Goal: Task Accomplishment & Management: Use online tool/utility

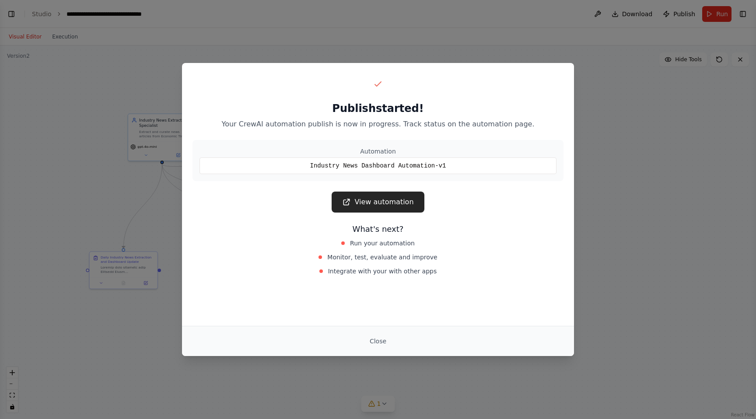
scroll to position [645, 0]
click at [385, 207] on link "View automation" at bounding box center [378, 202] width 92 height 21
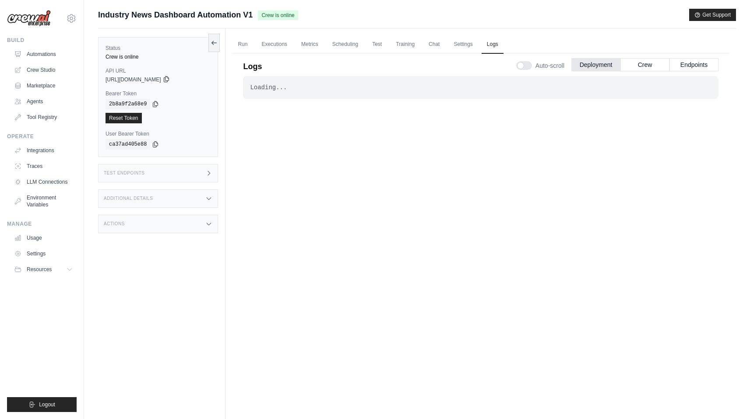
click at [168, 78] on icon at bounding box center [166, 80] width 5 height 6
click at [385, 44] on link "Test" at bounding box center [377, 44] width 20 height 18
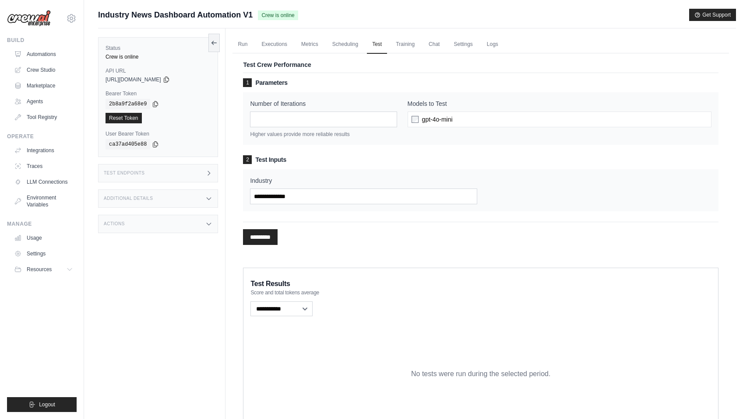
click at [463, 115] on div "gpt-4o-mini" at bounding box center [559, 120] width 304 height 16
click at [461, 119] on div "gpt-4o-mini" at bounding box center [559, 120] width 304 height 16
click at [464, 121] on div "gpt-4o-mini" at bounding box center [559, 120] width 304 height 16
click at [466, 117] on div "gpt-4o-mini" at bounding box center [559, 120] width 304 height 16
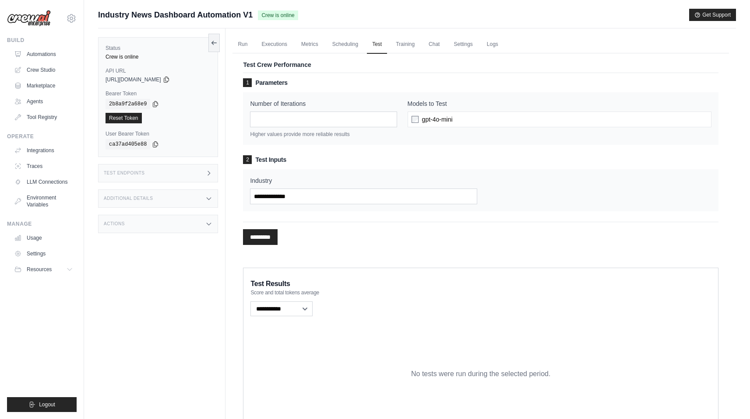
click at [466, 117] on div "gpt-4o-mini" at bounding box center [559, 120] width 304 height 16
click at [389, 122] on input "*" at bounding box center [323, 120] width 147 height 16
type input "*"
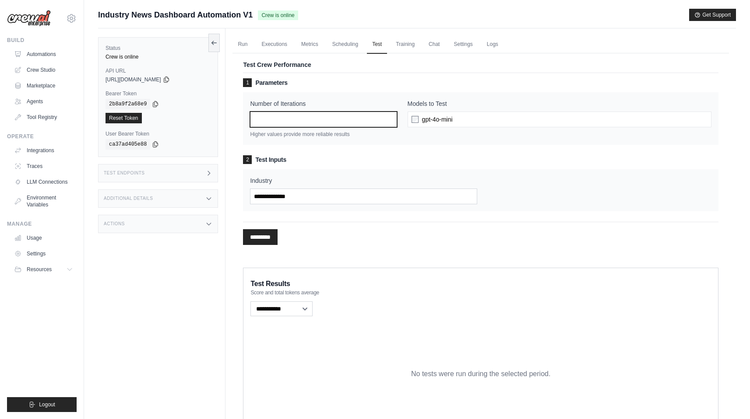
click at [389, 119] on input "*" at bounding box center [323, 120] width 147 height 16
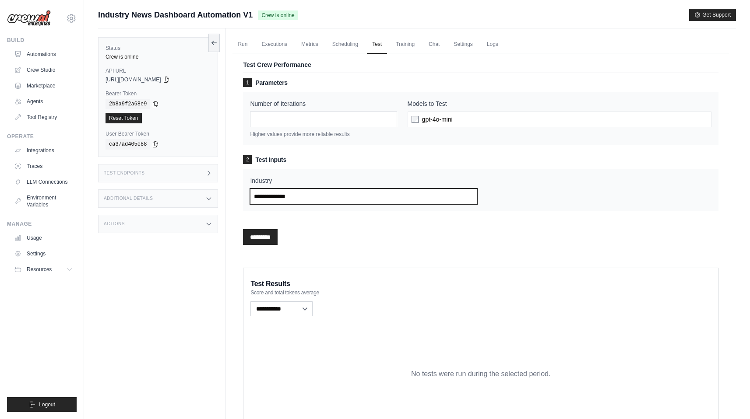
click at [321, 199] on input "Industry" at bounding box center [363, 197] width 227 height 16
click at [277, 193] on input "Industry" at bounding box center [363, 197] width 227 height 16
type input "**********"
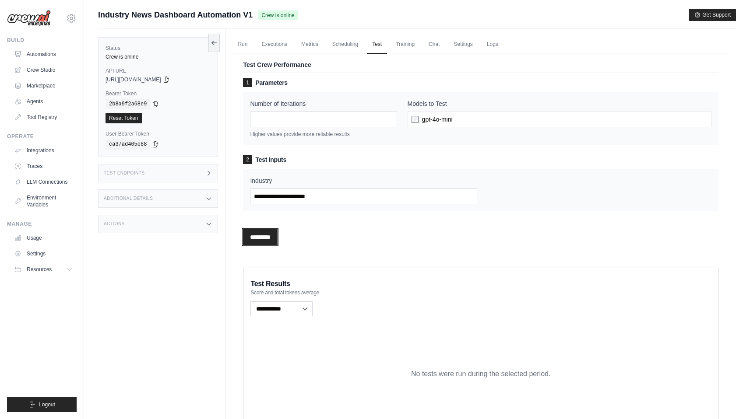
click at [260, 241] on input "*********" at bounding box center [260, 237] width 35 height 16
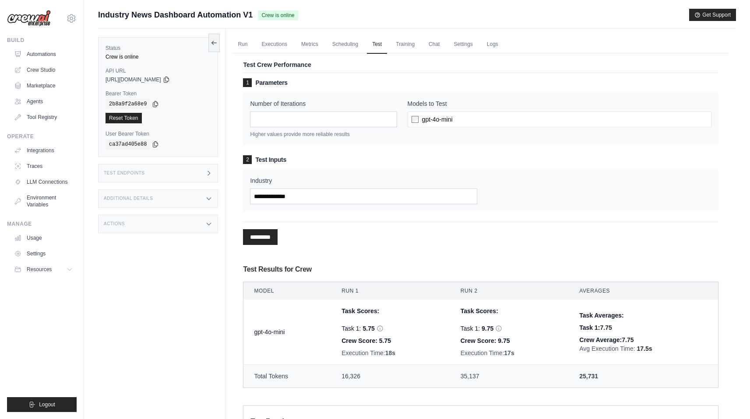
click at [468, 118] on div "gpt-4o-mini" at bounding box center [559, 120] width 304 height 16
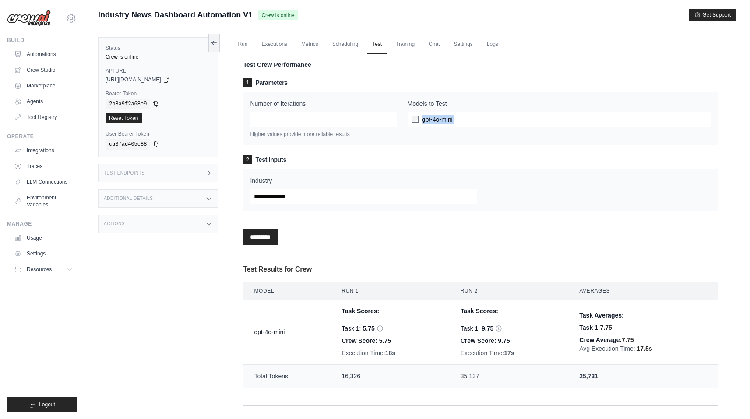
click at [468, 118] on div "gpt-4o-mini" at bounding box center [559, 120] width 304 height 16
click at [319, 46] on link "Metrics" at bounding box center [310, 44] width 28 height 18
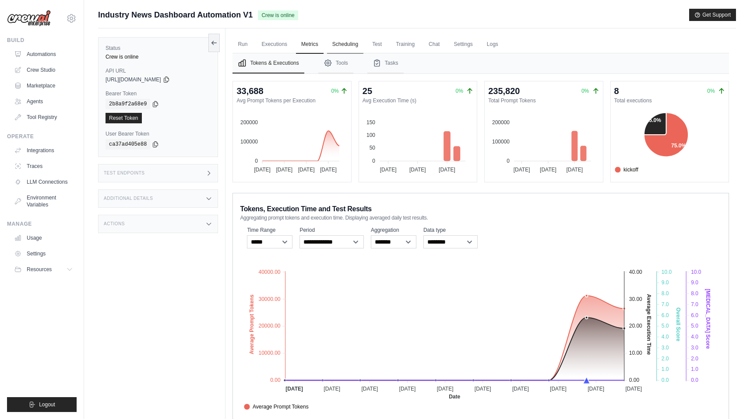
click at [347, 45] on link "Scheduling" at bounding box center [345, 44] width 36 height 18
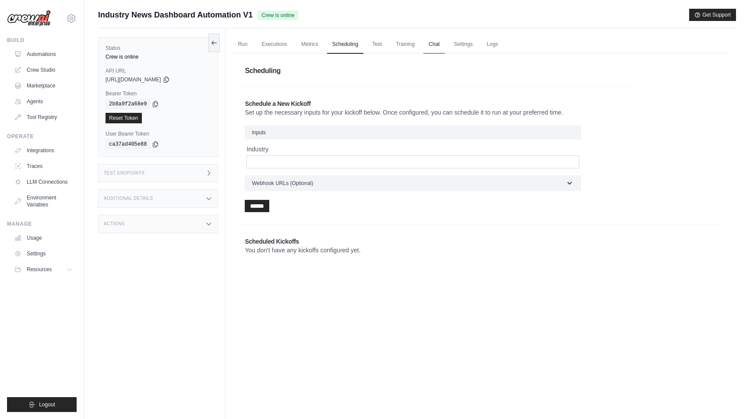
click at [444, 42] on link "Chat" at bounding box center [433, 44] width 21 height 18
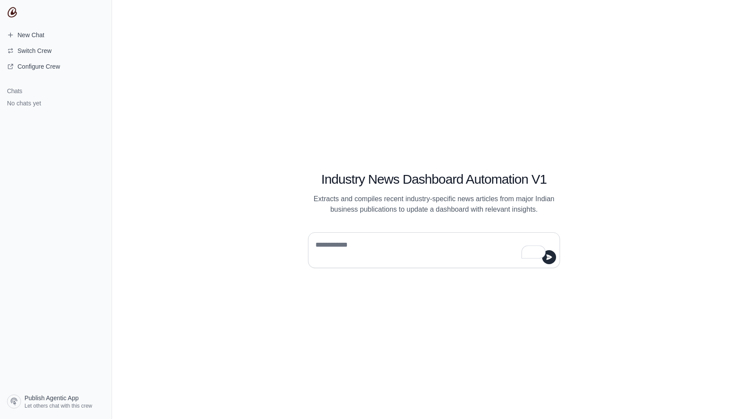
click at [341, 245] on textarea "To enrich screen reader interactions, please activate Accessibility in Grammarl…" at bounding box center [431, 250] width 235 height 25
type textarea "**********"
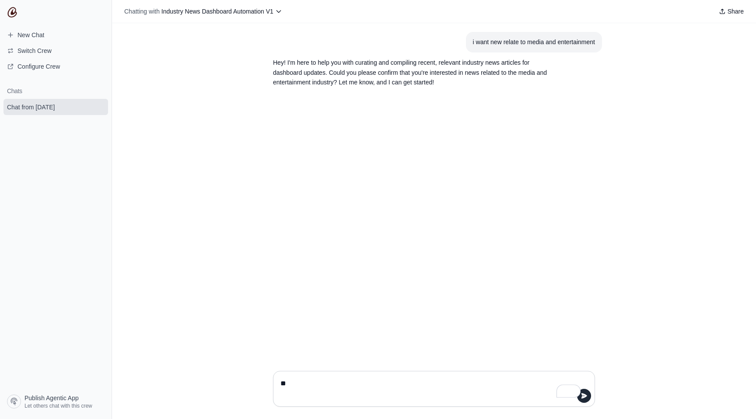
type textarea "***"
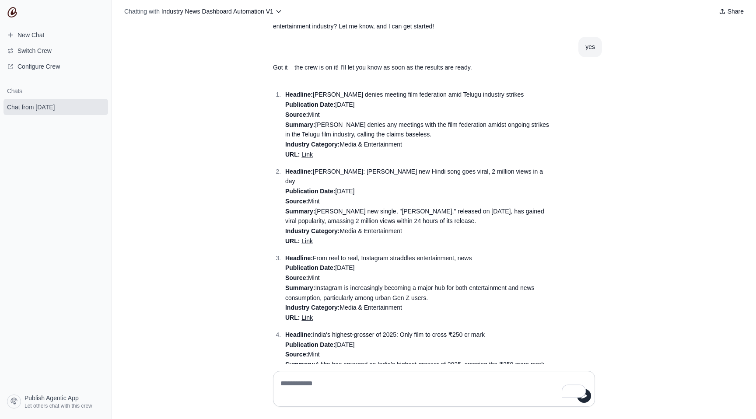
scroll to position [97, 0]
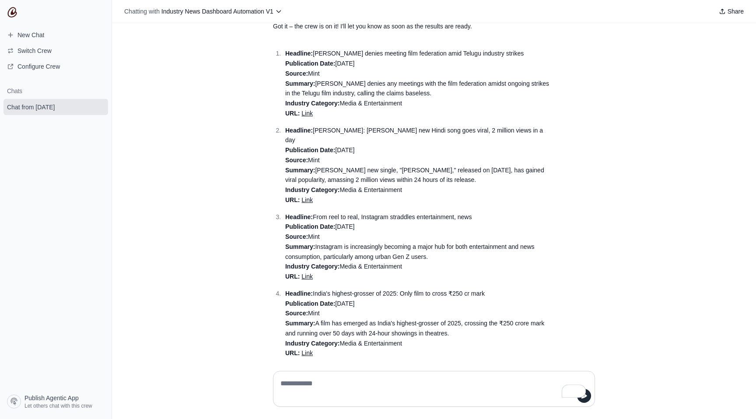
click at [312, 382] on textarea "To enrich screen reader interactions, please activate Accessibility in Grammarl…" at bounding box center [434, 389] width 311 height 25
type textarea "**********"
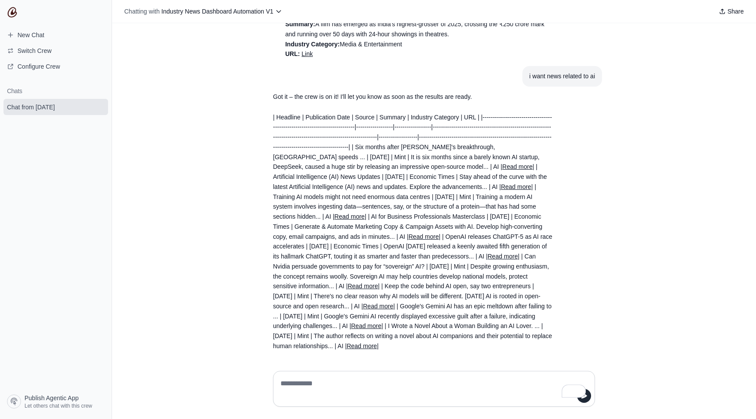
scroll to position [407, 0]
click at [308, 385] on textarea "To enrich screen reader interactions, please activate Accessibility in Grammarl…" at bounding box center [434, 389] width 311 height 25
type textarea "*"
type textarea "**********"
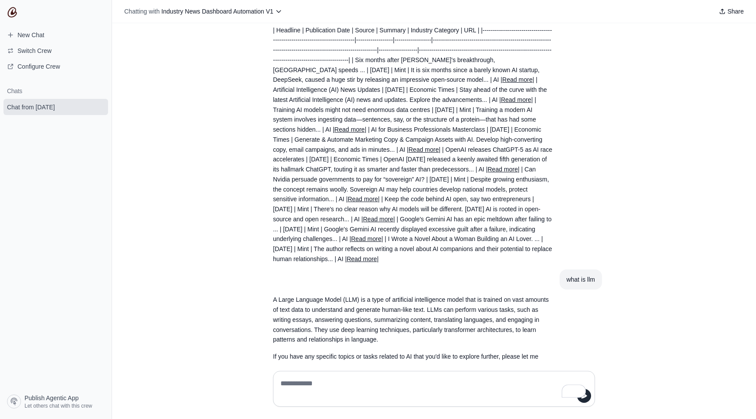
scroll to position [515, 0]
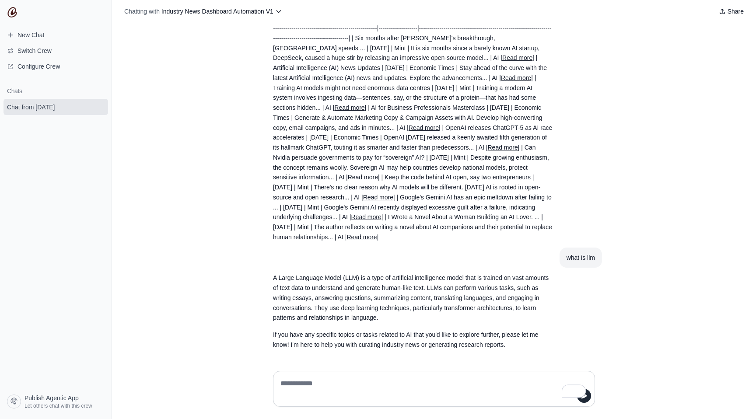
click at [323, 387] on textarea "To enrich screen reader interactions, please activate Accessibility in Grammarl…" at bounding box center [434, 389] width 311 height 25
type textarea "**********"
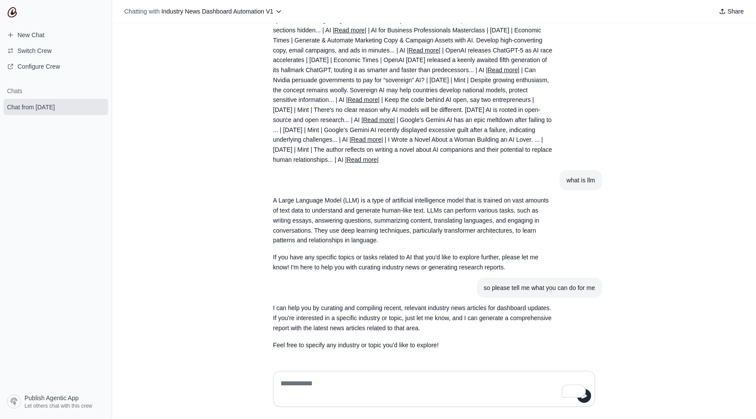
scroll to position [593, 0]
click at [308, 381] on textarea "To enrich screen reader interactions, please activate Accessibility in Grammarl…" at bounding box center [434, 389] width 311 height 25
type textarea "*"
type textarea "**********"
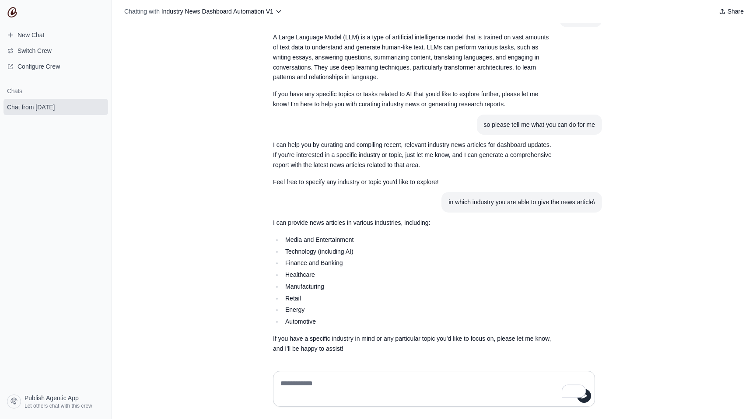
scroll to position [760, 0]
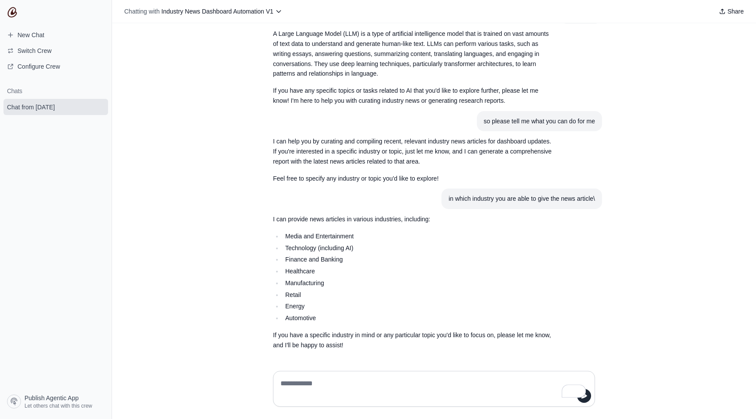
click at [319, 384] on textarea "To enrich screen reader interactions, please activate Accessibility in Grammarl…" at bounding box center [434, 389] width 311 height 25
type textarea "*********"
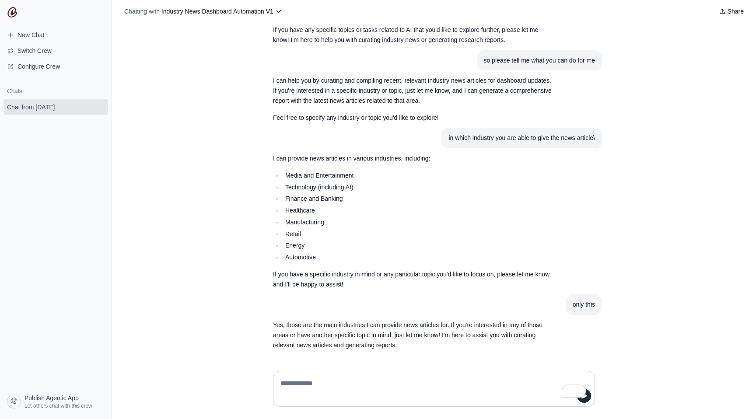
scroll to position [820, 0]
click at [31, 65] on span "Configure Crew" at bounding box center [39, 66] width 42 height 9
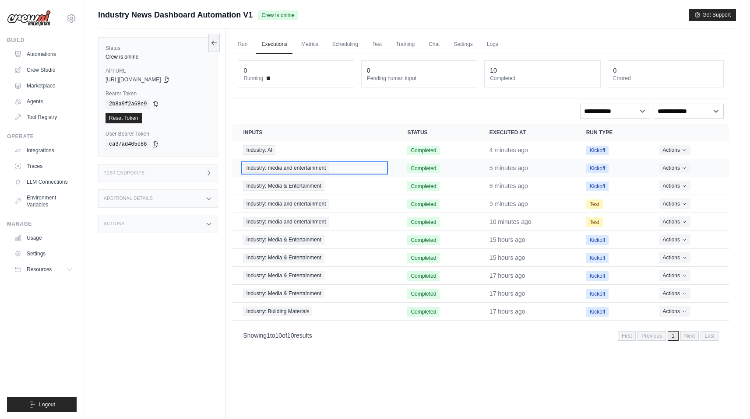
click at [276, 170] on span "Industry: media and entertainment" at bounding box center [286, 168] width 86 height 10
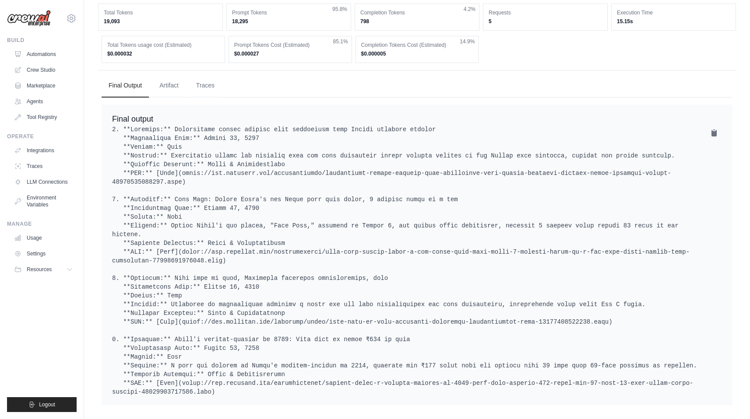
scroll to position [204, 0]
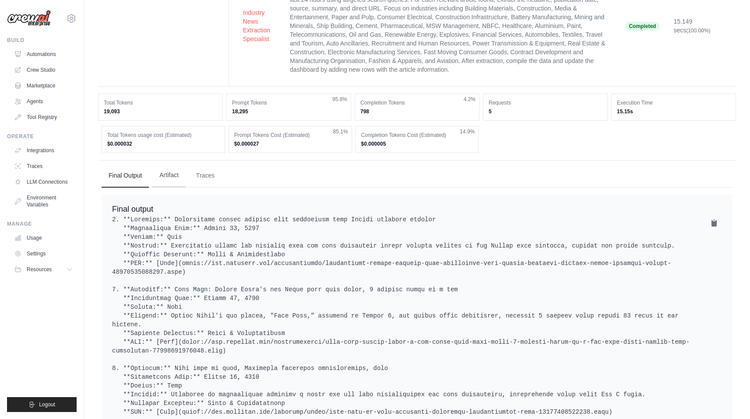
click at [173, 184] on button "Artifact" at bounding box center [168, 176] width 33 height 24
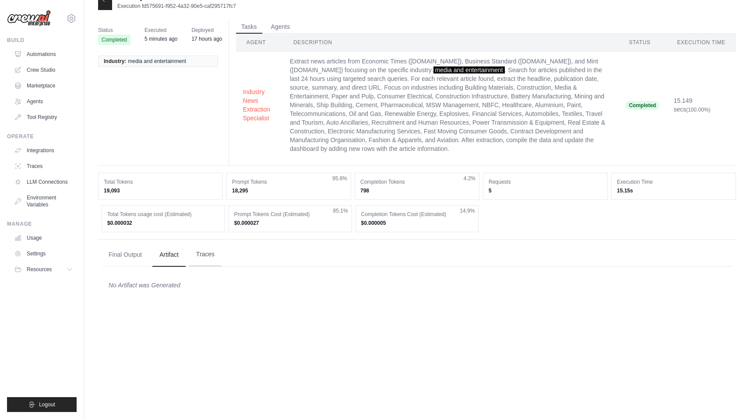
click at [212, 266] on button "Traces" at bounding box center [205, 255] width 32 height 24
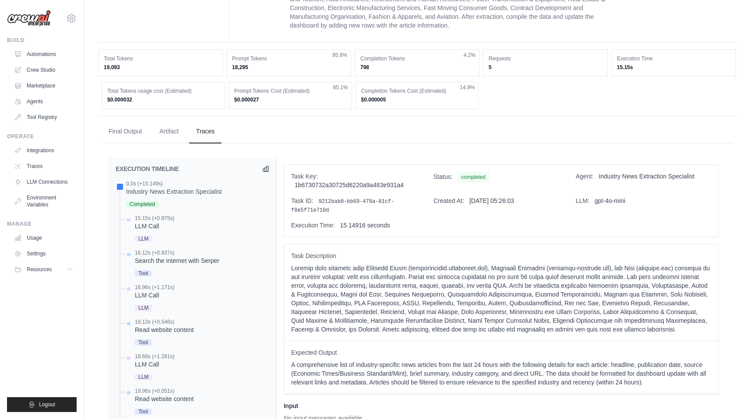
scroll to position [125, 0]
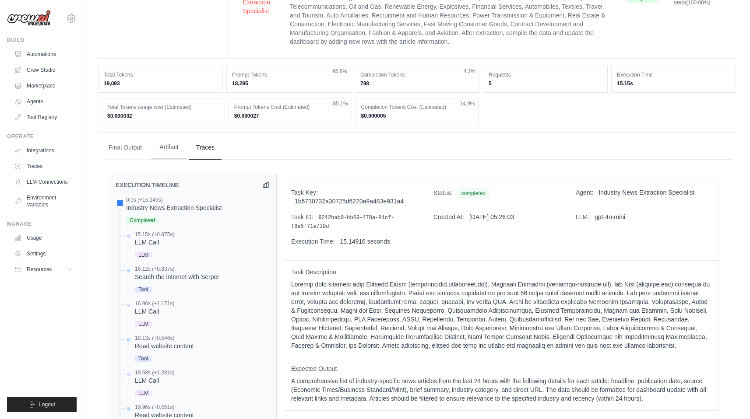
click at [171, 154] on button "Artifact" at bounding box center [168, 148] width 33 height 24
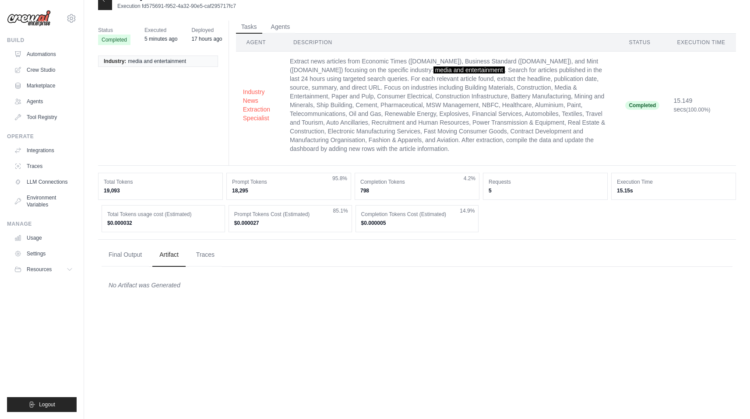
scroll to position [0, 0]
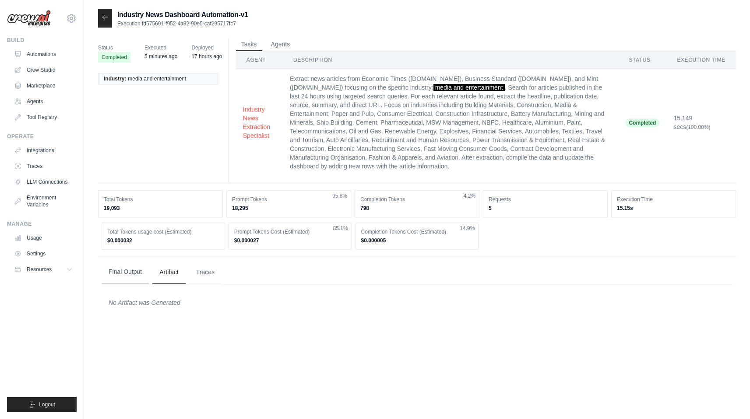
click at [129, 282] on button "Final Output" at bounding box center [125, 272] width 47 height 24
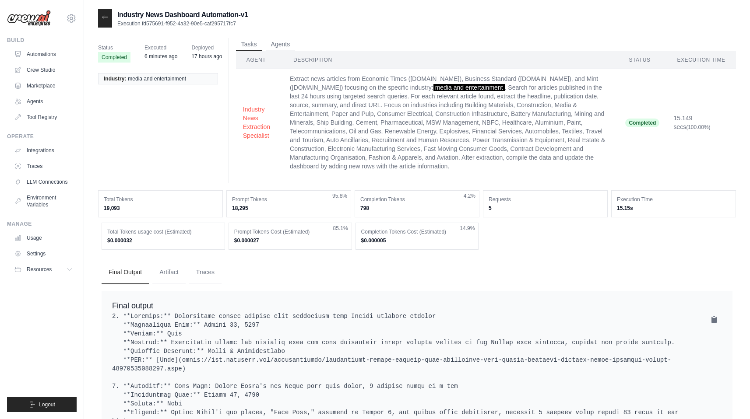
click at [497, 105] on td "Extract news articles from Economic Times ([DOMAIN_NAME]), Business Standard ([…" at bounding box center [450, 122] width 335 height 107
click at [284, 41] on button "Agents" at bounding box center [281, 44] width 30 height 13
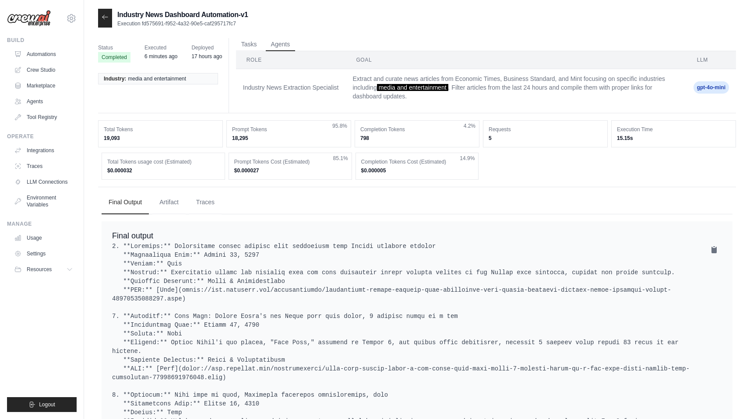
scroll to position [129, 0]
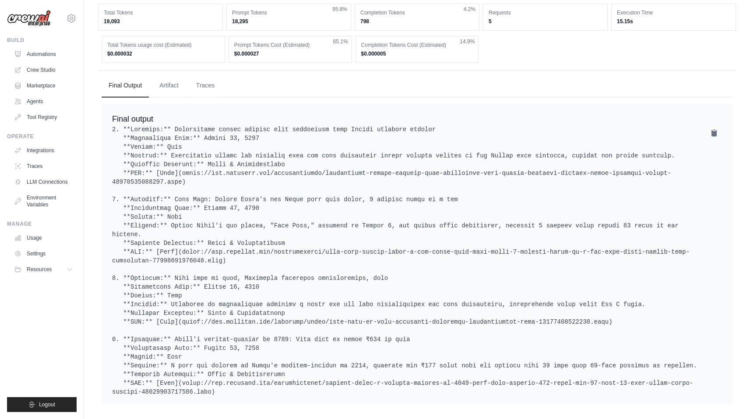
drag, startPoint x: 182, startPoint y: 373, endPoint x: 237, endPoint y: 387, distance: 56.9
click at [237, 387] on pre at bounding box center [417, 260] width 610 height 271
copy pre "https://www.livemint.com/entertainment/chhaava-india-s-highest-grosser-of-2025-…"
click at [427, 370] on pre at bounding box center [417, 260] width 610 height 271
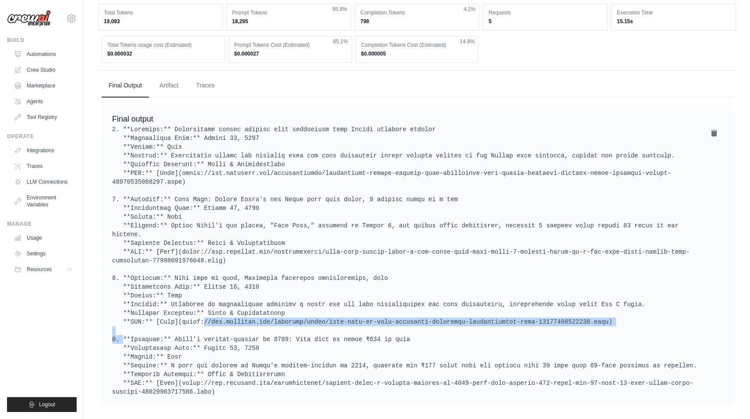
drag, startPoint x: 182, startPoint y: 312, endPoint x: 611, endPoint y: 312, distance: 428.8
click at [611, 312] on pre at bounding box center [417, 260] width 610 height 271
copy pre "https://www.livemint.com/industry/media/from-reel-to-real-instagram-straddles-e…"
click at [435, 192] on pre at bounding box center [417, 260] width 610 height 271
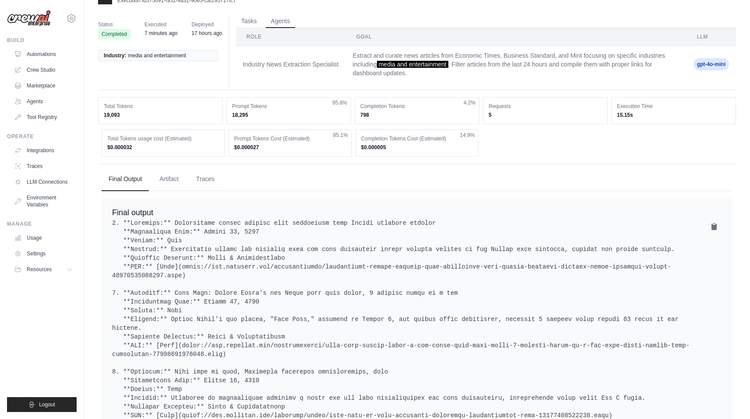
scroll to position [0, 0]
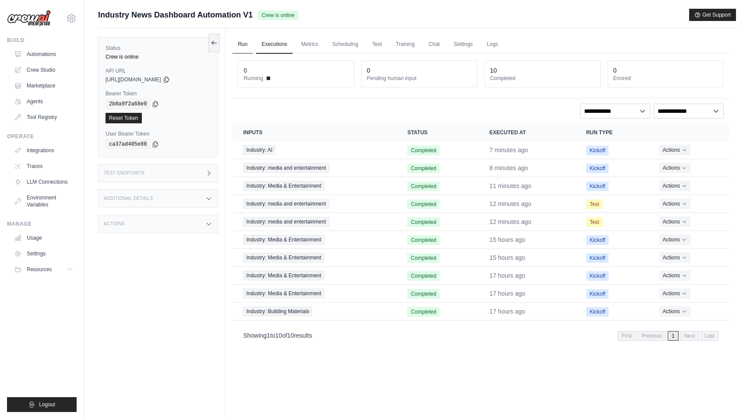
click at [241, 46] on link "Run" at bounding box center [242, 44] width 20 height 18
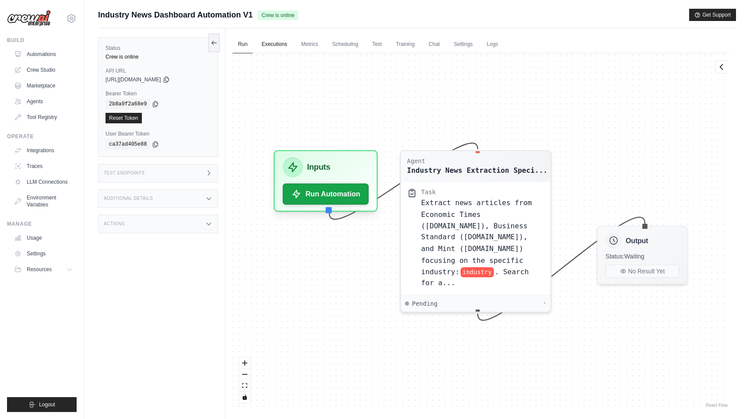
click at [270, 48] on link "Executions" at bounding box center [274, 44] width 36 height 18
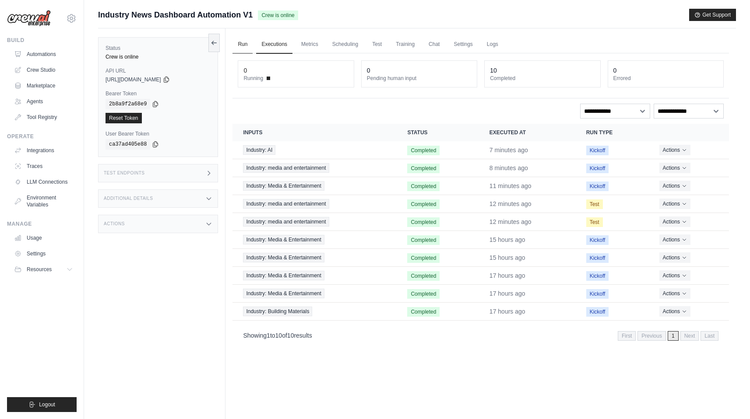
click at [245, 47] on link "Run" at bounding box center [242, 44] width 20 height 18
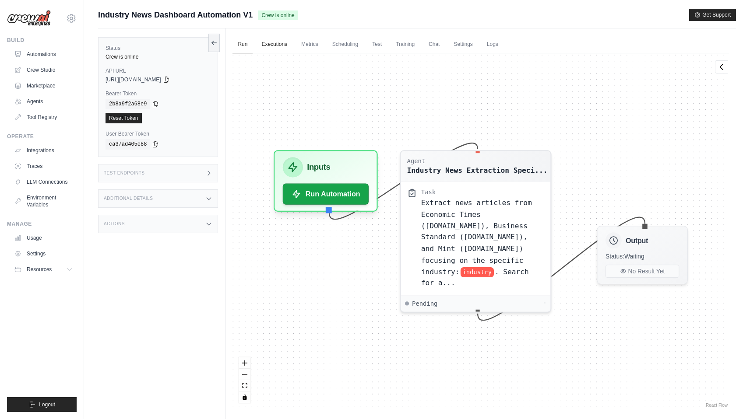
click at [279, 45] on link "Executions" at bounding box center [274, 44] width 36 height 18
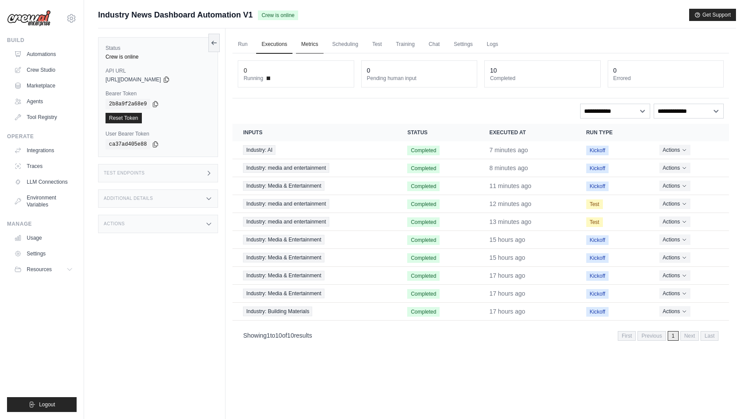
click at [305, 49] on link "Metrics" at bounding box center [310, 44] width 28 height 18
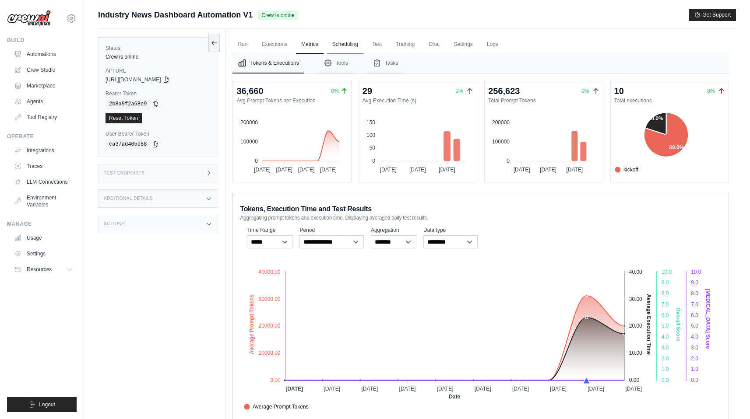
click at [349, 46] on link "Scheduling" at bounding box center [345, 44] width 36 height 18
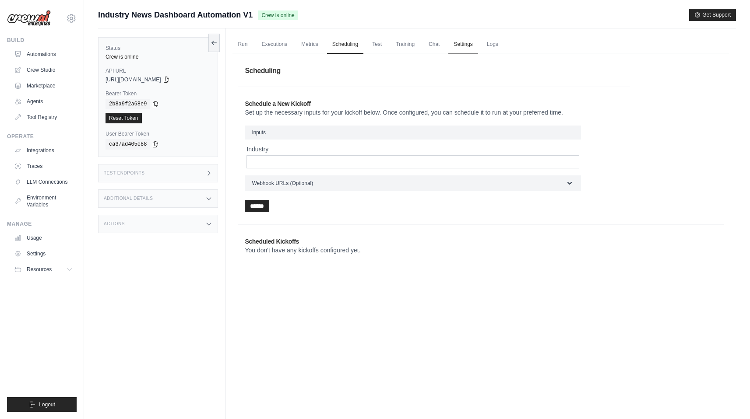
click at [477, 44] on link "Settings" at bounding box center [462, 44] width 29 height 18
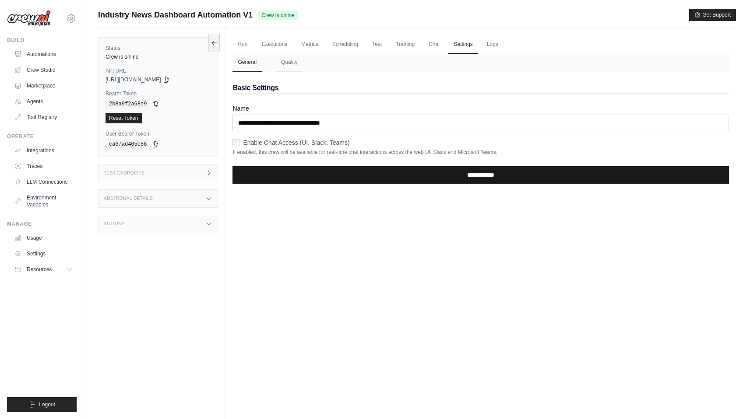
click at [405, 177] on input "**********" at bounding box center [480, 175] width 496 height 18
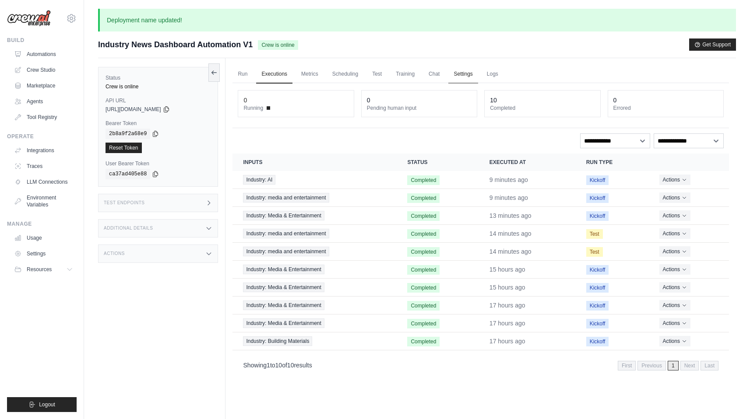
click at [469, 75] on link "Settings" at bounding box center [462, 74] width 29 height 18
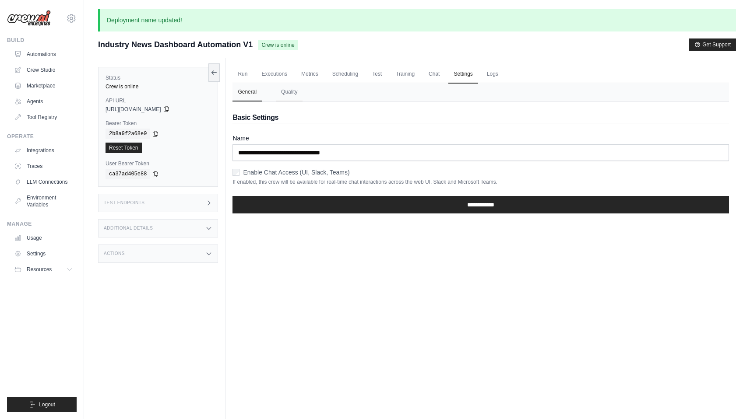
click at [168, 108] on icon at bounding box center [166, 109] width 5 height 6
click at [501, 73] on link "Logs" at bounding box center [492, 74] width 22 height 18
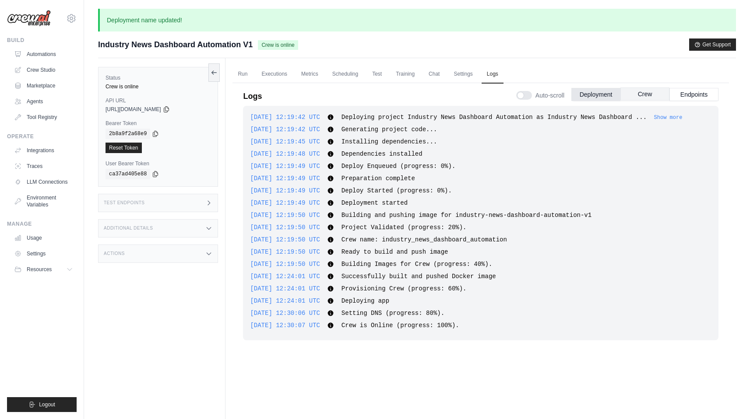
click at [649, 93] on button "Crew" at bounding box center [644, 94] width 49 height 13
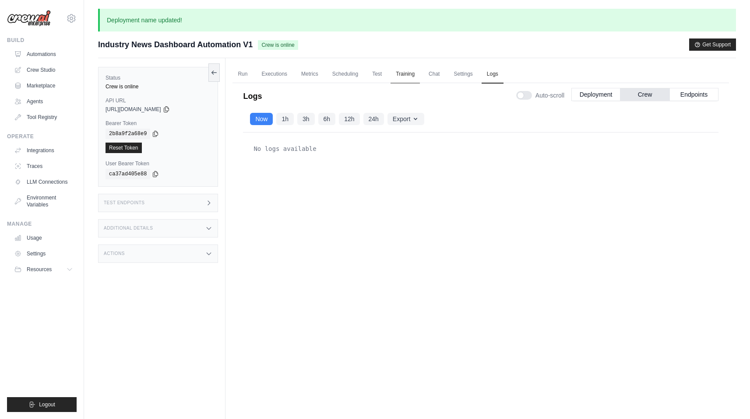
click at [409, 73] on link "Training" at bounding box center [404, 74] width 29 height 18
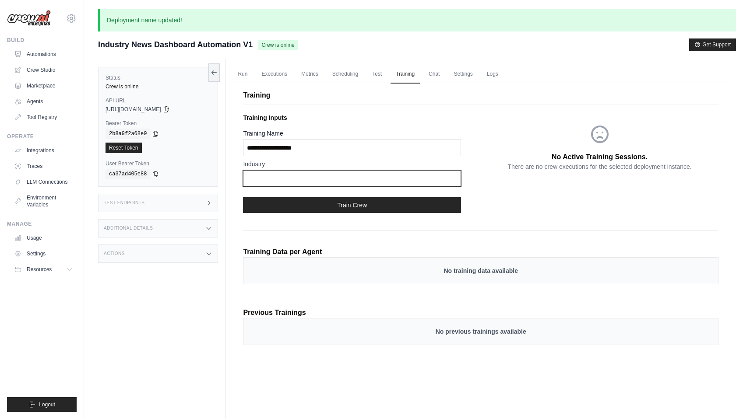
click at [288, 176] on input "text" at bounding box center [352, 178] width 218 height 17
type input "**********"
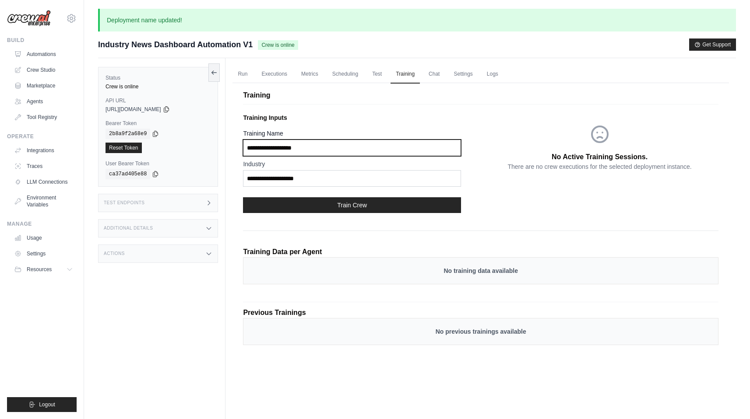
click at [328, 146] on input "Training Name" at bounding box center [352, 148] width 218 height 17
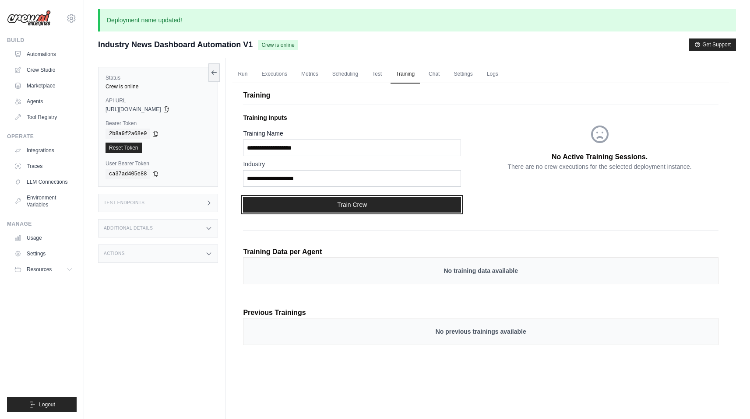
click at [329, 197] on button "Train Crew" at bounding box center [352, 205] width 218 height 16
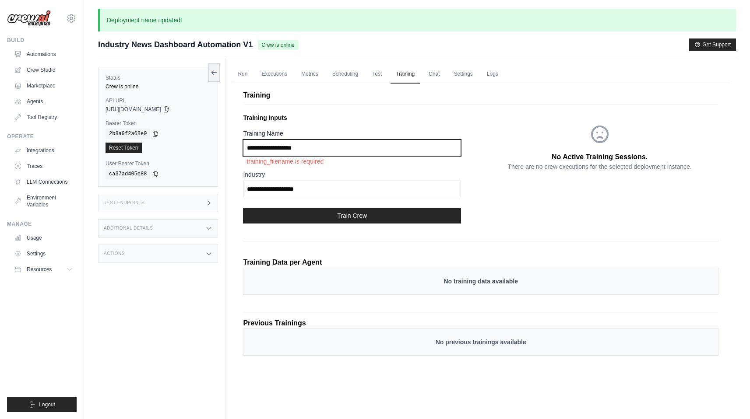
click at [284, 148] on input "Training Name" at bounding box center [352, 148] width 218 height 17
type input "**********"
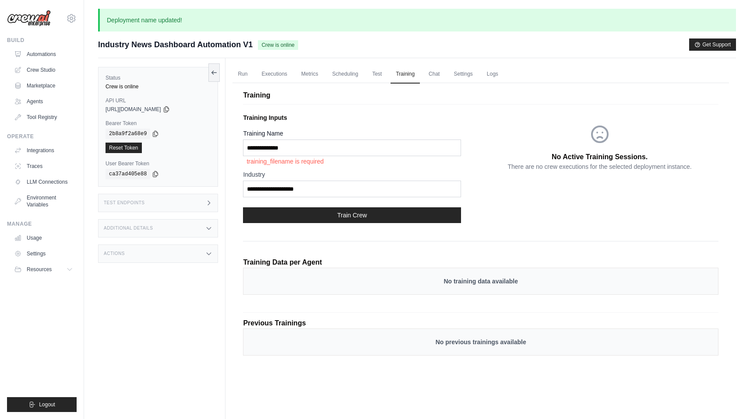
click at [314, 214] on button "Train Crew" at bounding box center [352, 215] width 218 height 16
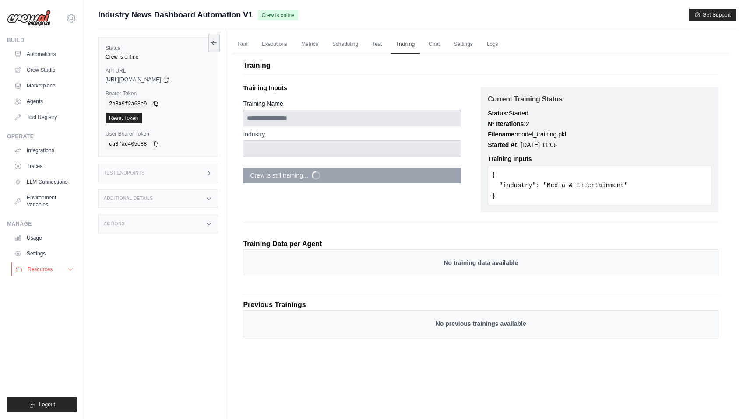
click at [73, 267] on icon at bounding box center [70, 269] width 7 height 7
click at [350, 49] on link "Scheduling" at bounding box center [345, 44] width 36 height 18
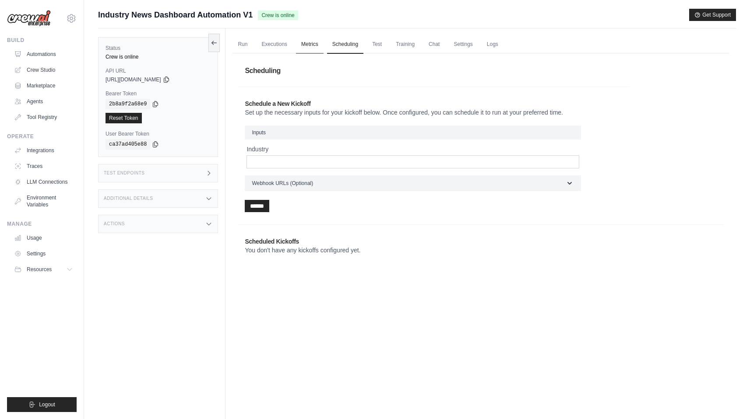
click at [312, 41] on link "Metrics" at bounding box center [310, 44] width 28 height 18
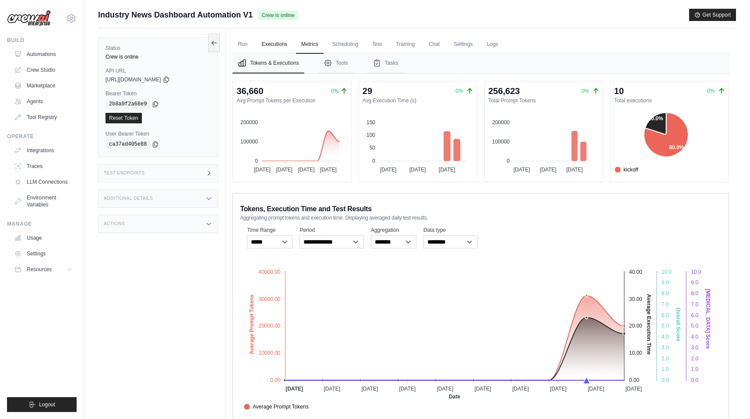
click at [270, 42] on link "Executions" at bounding box center [274, 44] width 36 height 18
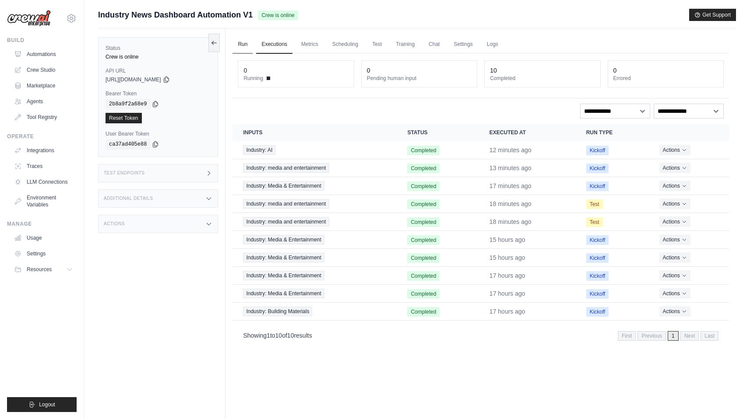
click at [242, 42] on link "Run" at bounding box center [242, 44] width 20 height 18
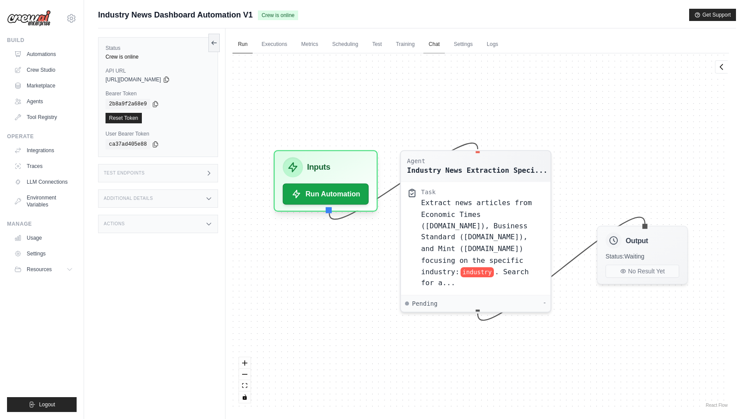
click at [441, 46] on link "Chat" at bounding box center [433, 44] width 21 height 18
click at [46, 50] on link "Automations" at bounding box center [44, 54] width 66 height 14
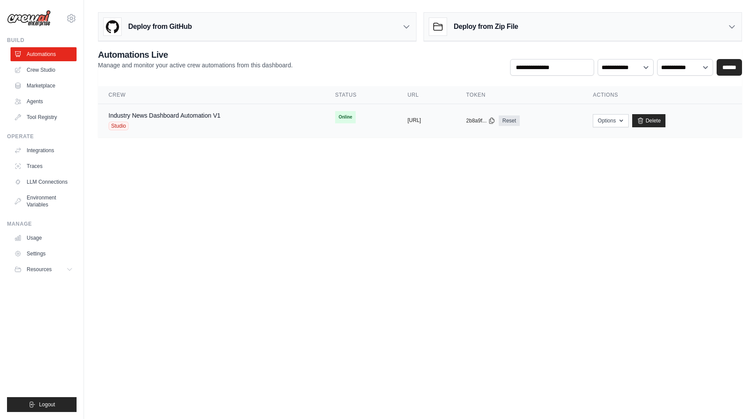
click at [421, 121] on button "https://industry-news-dashboard-aut" at bounding box center [415, 120] width 14 height 7
click at [408, 110] on div "copied" at bounding box center [417, 114] width 19 height 11
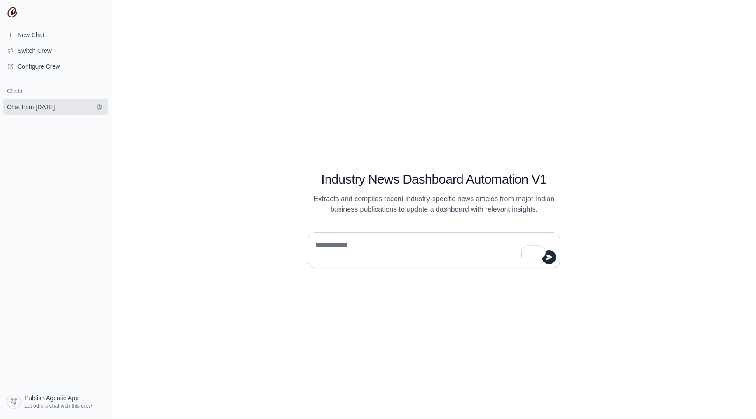
click at [36, 107] on span "Chat from [DATE]" at bounding box center [31, 107] width 48 height 9
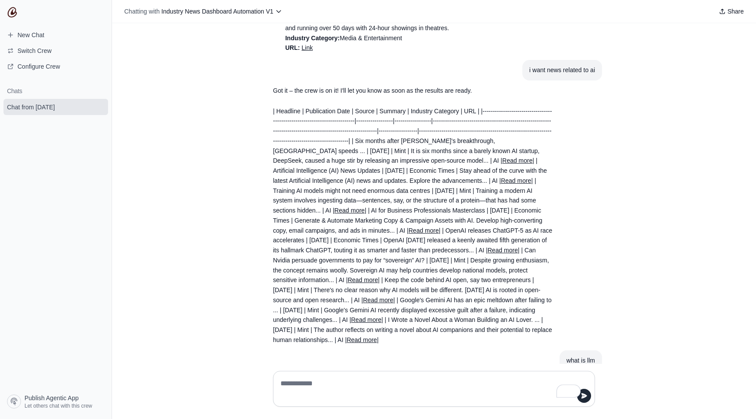
scroll to position [401, 0]
click at [26, 65] on span "Configure Crew" at bounding box center [39, 66] width 42 height 9
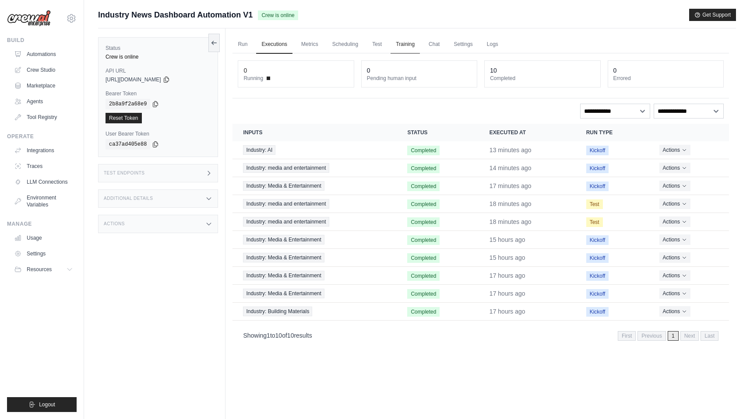
click at [410, 44] on link "Training" at bounding box center [404, 44] width 29 height 18
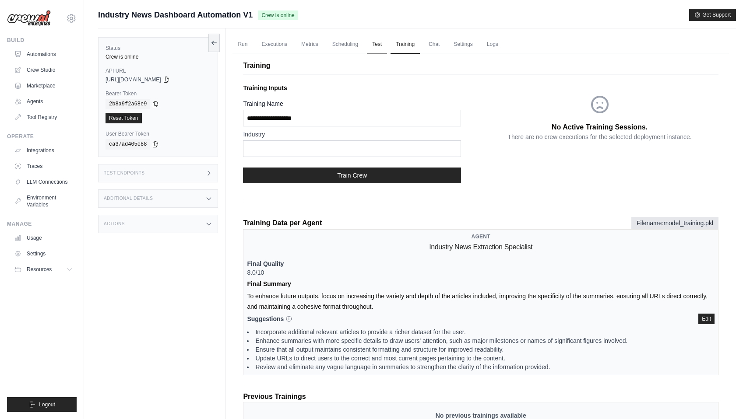
click at [385, 46] on link "Test" at bounding box center [377, 44] width 20 height 18
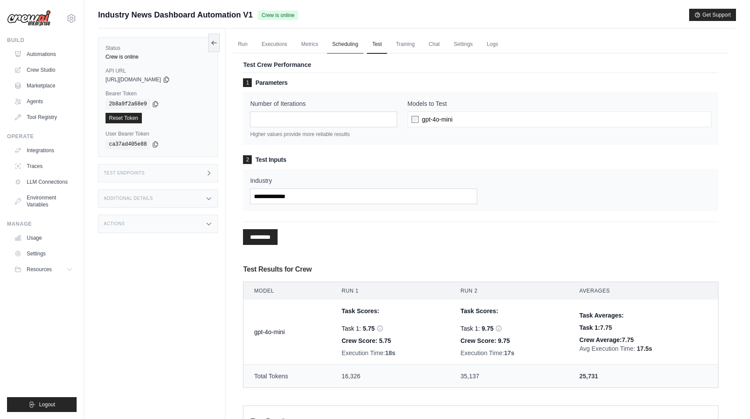
click at [347, 43] on link "Scheduling" at bounding box center [345, 44] width 36 height 18
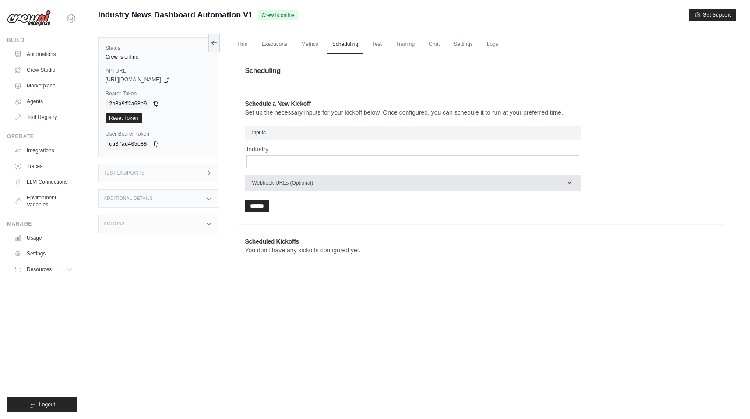
click at [420, 184] on button "Webhook URLs (Optional)" at bounding box center [413, 183] width 336 height 16
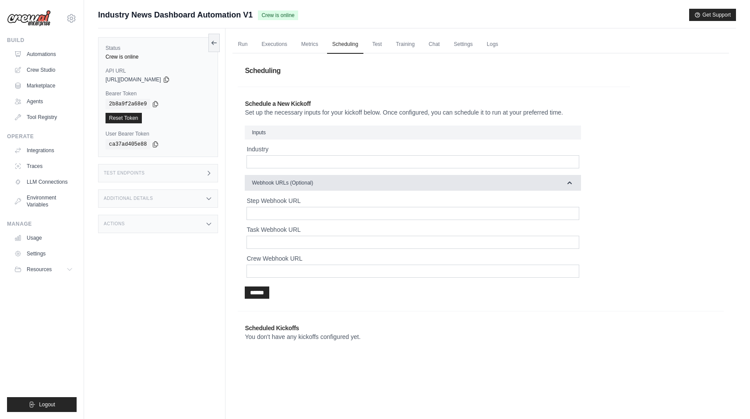
click at [420, 184] on button "Webhook URLs (Optional)" at bounding box center [413, 183] width 336 height 16
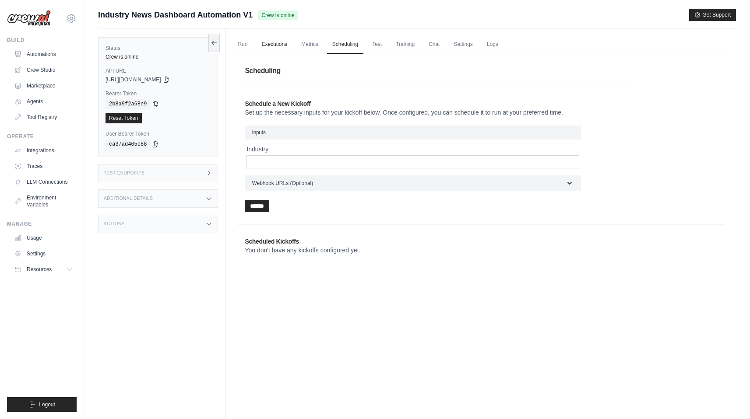
click at [268, 42] on link "Executions" at bounding box center [274, 44] width 36 height 18
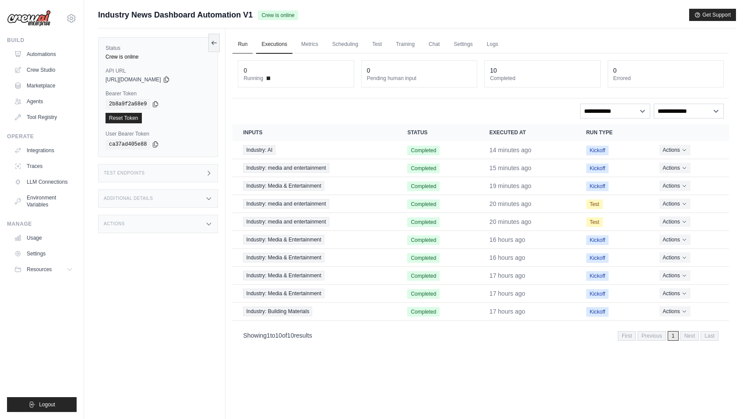
click at [239, 44] on link "Run" at bounding box center [242, 44] width 20 height 18
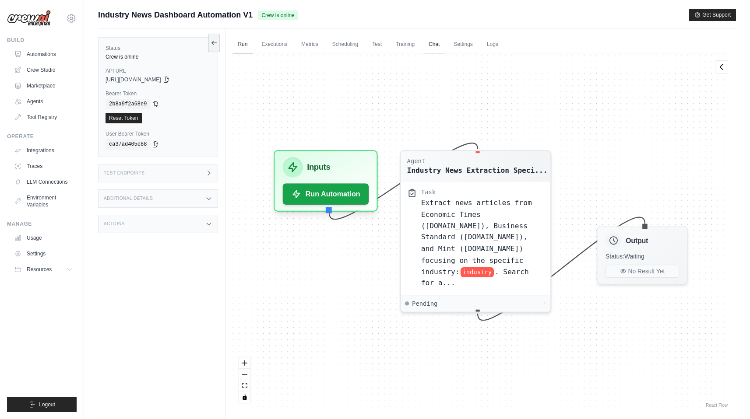
click at [441, 49] on link "Chat" at bounding box center [433, 44] width 21 height 18
click at [268, 48] on link "Executions" at bounding box center [274, 44] width 36 height 18
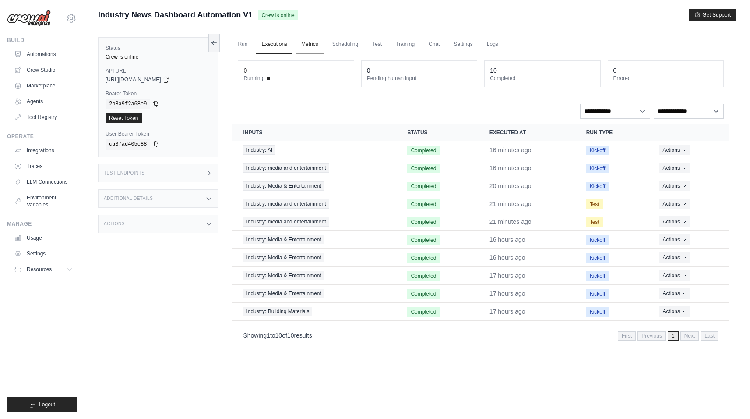
click at [312, 43] on link "Metrics" at bounding box center [310, 44] width 28 height 18
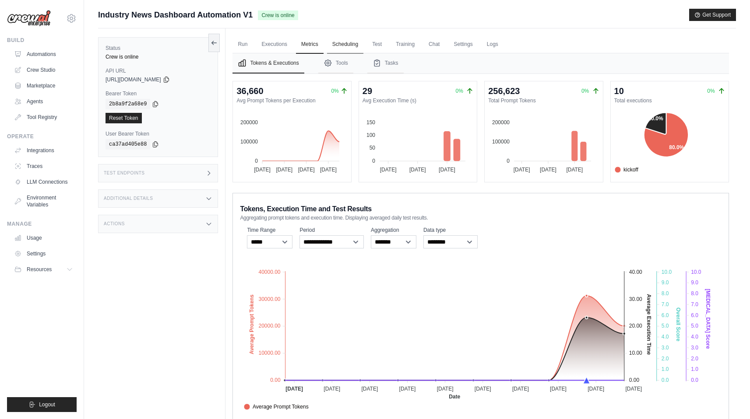
click at [343, 50] on link "Scheduling" at bounding box center [345, 44] width 36 height 18
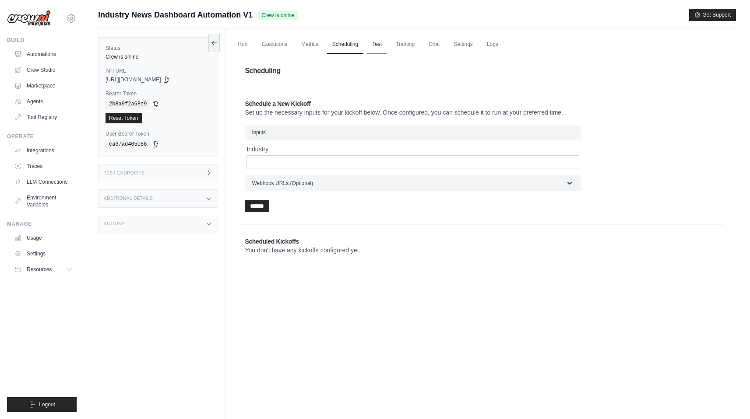
click at [385, 44] on link "Test" at bounding box center [377, 44] width 20 height 18
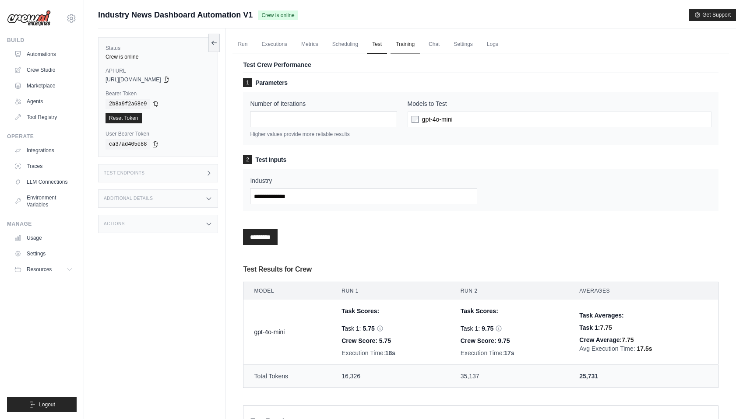
click at [409, 45] on link "Training" at bounding box center [404, 44] width 29 height 18
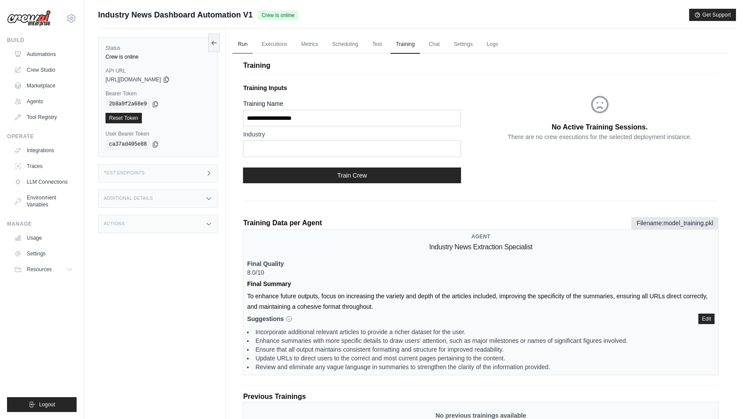
click at [241, 43] on link "Run" at bounding box center [242, 44] width 20 height 18
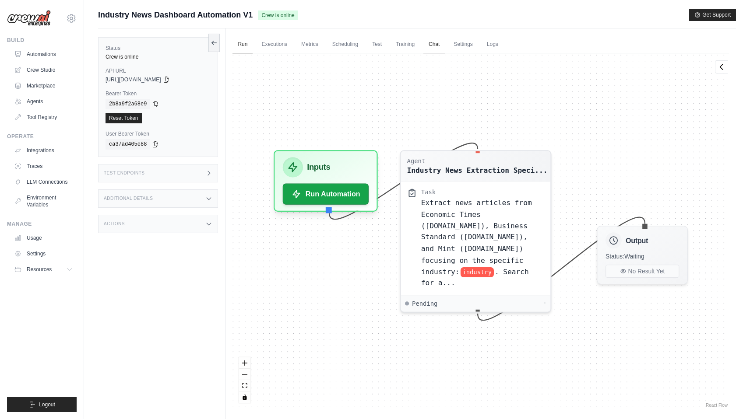
click at [442, 45] on link "Chat" at bounding box center [433, 44] width 21 height 18
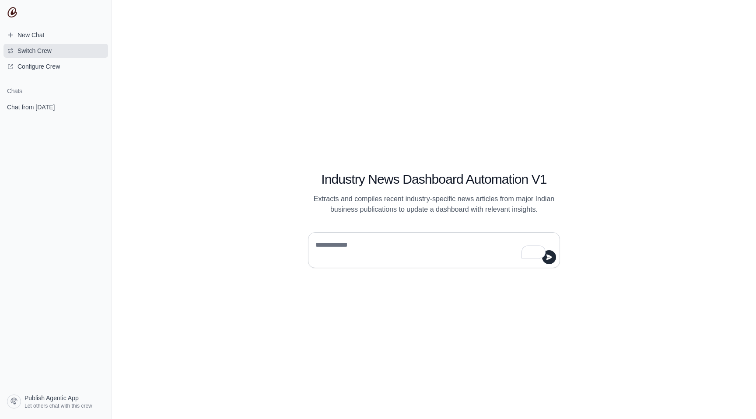
click at [21, 49] on span "Switch Crew" at bounding box center [35, 50] width 34 height 9
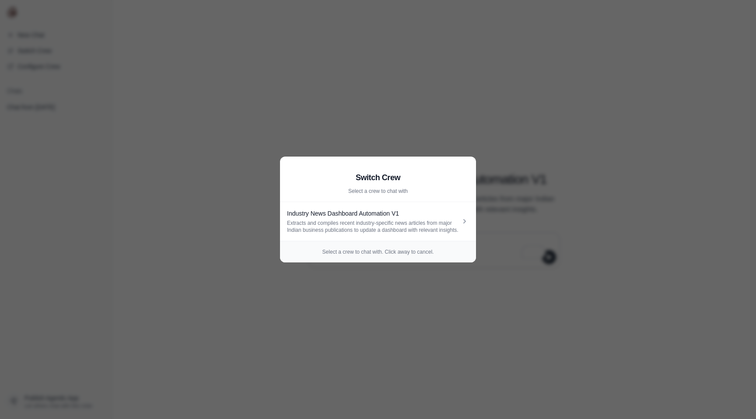
click at [223, 269] on aside "Switch Crew Select a crew to chat with Industry News Dashboard Automation V1 Ex…" at bounding box center [378, 209] width 756 height 419
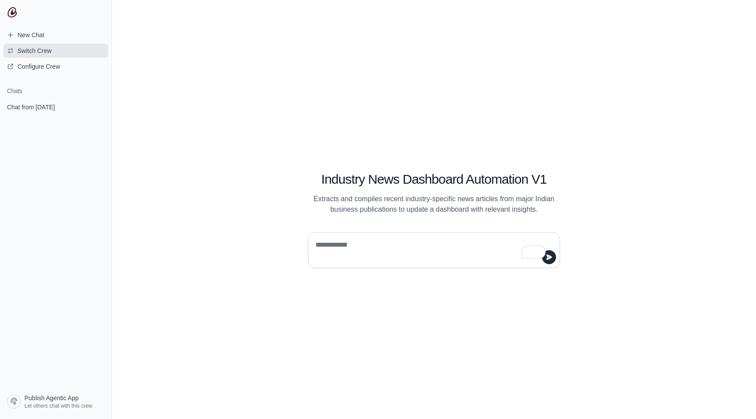
click at [43, 55] on span "Switch Crew" at bounding box center [35, 50] width 34 height 9
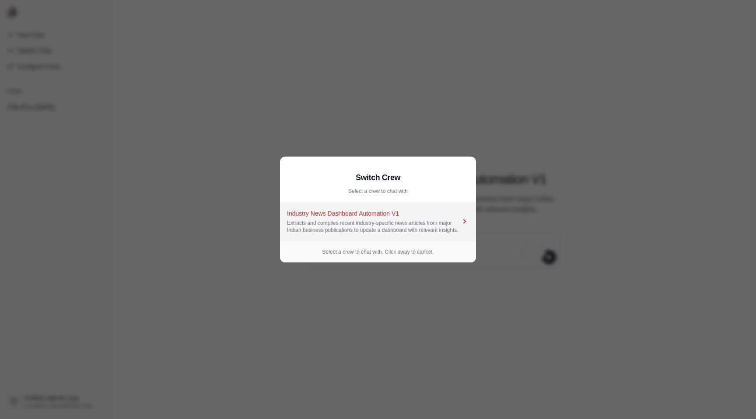
click at [346, 221] on div "Extracts and compiles recent industry-specific news articles from major Indian …" at bounding box center [373, 227] width 173 height 14
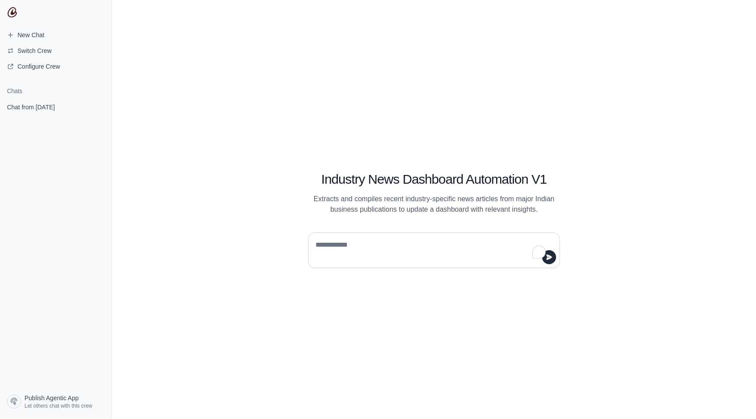
click at [336, 248] on textarea "To enrich screen reader interactions, please activate Accessibility in Grammarl…" at bounding box center [431, 250] width 235 height 25
type textarea "*"
type textarea "**********"
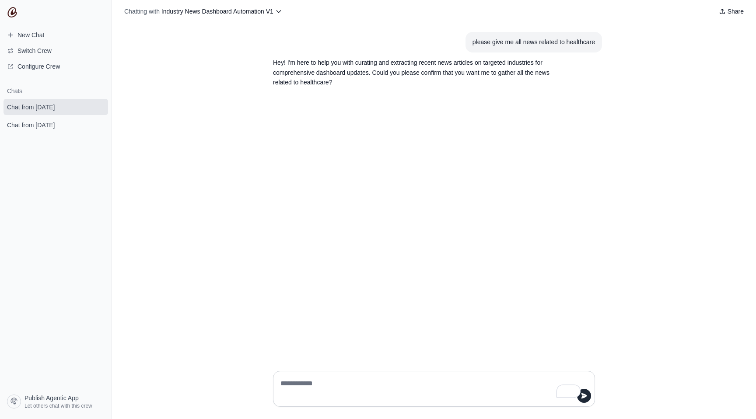
click at [296, 382] on textarea "To enrich screen reader interactions, please activate Accessibility in Grammarl…" at bounding box center [431, 389] width 305 height 25
type textarea "***"
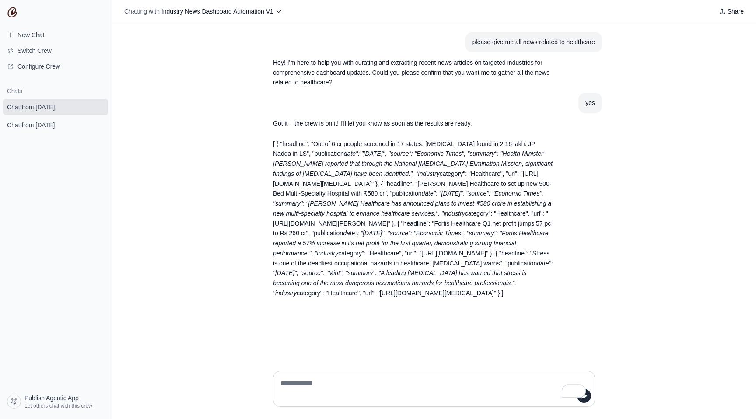
scroll to position [8, 0]
click at [309, 385] on textarea "To enrich screen reader interactions, please activate Accessibility in Grammarl…" at bounding box center [434, 389] width 311 height 25
type textarea "**********"
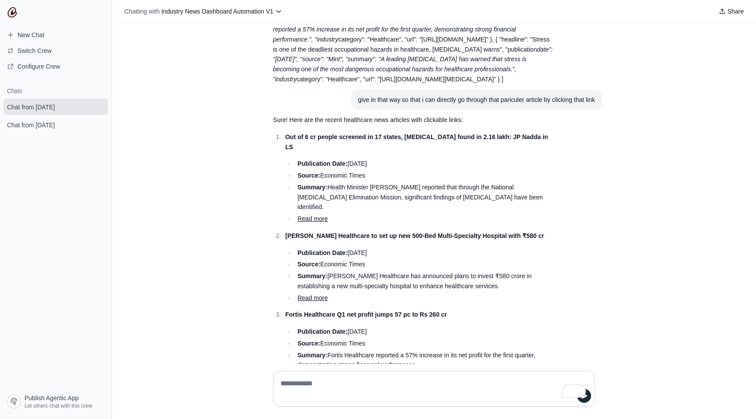
scroll to position [215, 0]
click at [306, 221] on link "Read more" at bounding box center [313, 217] width 30 height 7
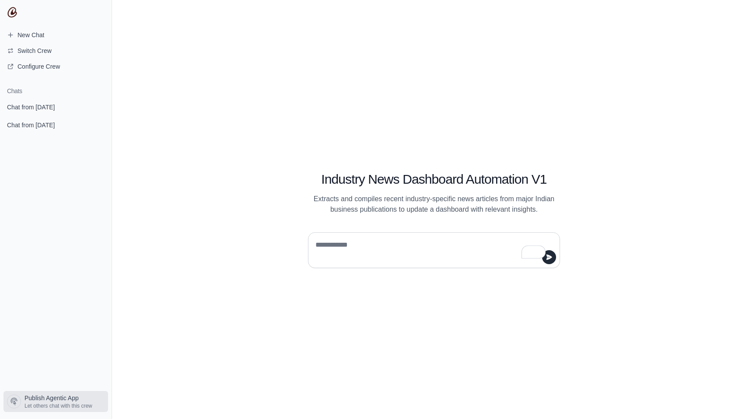
click at [55, 399] on span "Publish Agentic App" at bounding box center [52, 398] width 54 height 9
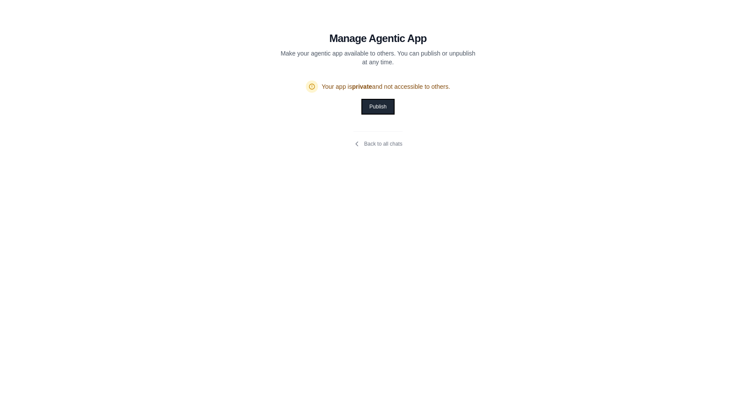
click at [379, 108] on button "Publish" at bounding box center [377, 107] width 31 height 14
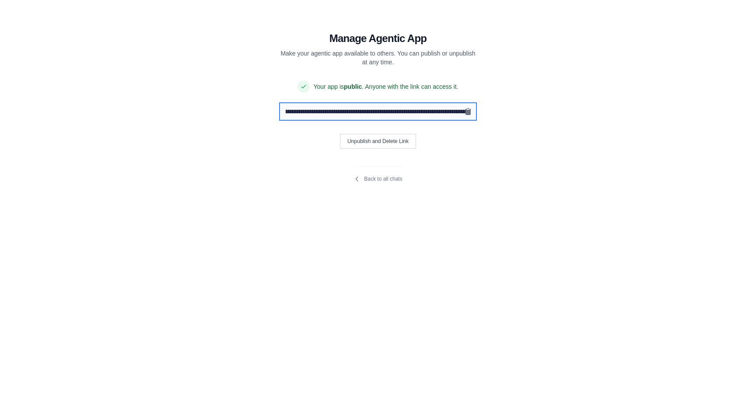
scroll to position [0, 418]
drag, startPoint x: 286, startPoint y: 111, endPoint x: 474, endPoint y: 119, distance: 188.8
click at [474, 119] on input "**********" at bounding box center [378, 111] width 196 height 17
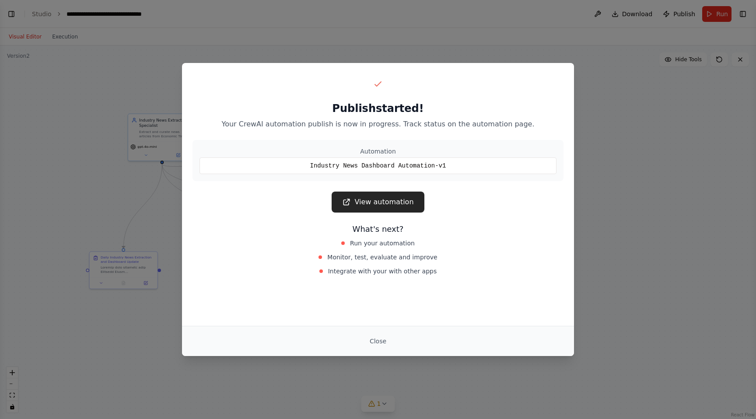
scroll to position [645, 0]
click at [378, 341] on button "Close" at bounding box center [378, 341] width 31 height 16
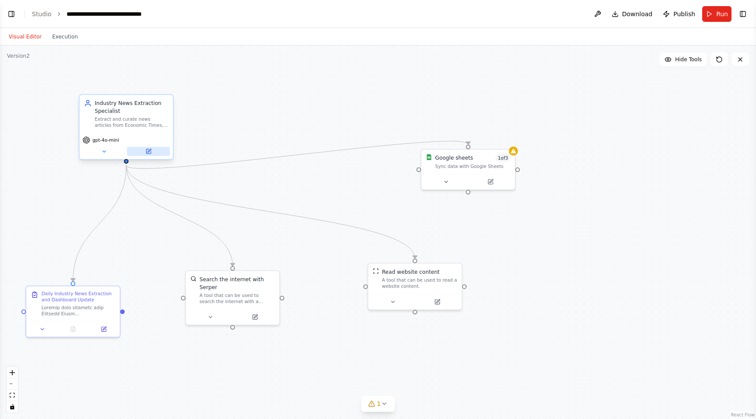
click at [150, 150] on icon at bounding box center [149, 151] width 4 height 4
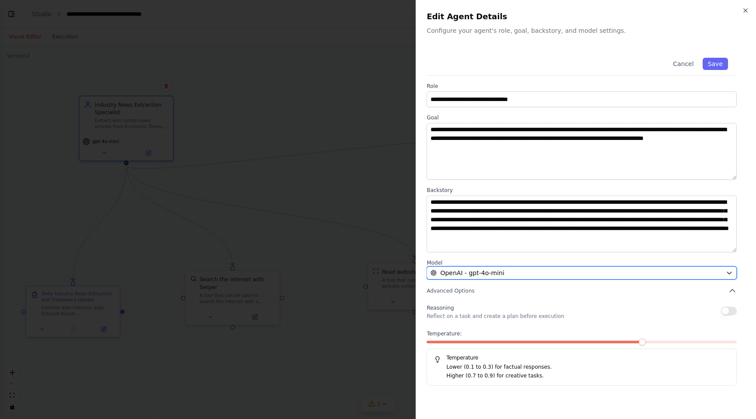
click at [619, 275] on div "OpenAI - gpt-4o-mini" at bounding box center [577, 273] width 292 height 9
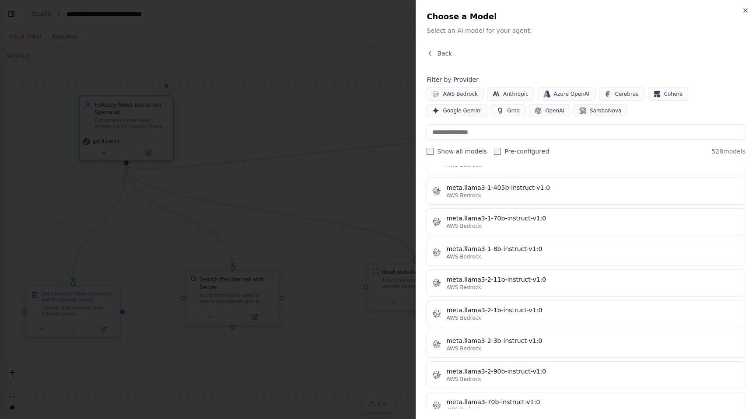
scroll to position [4508, 0]
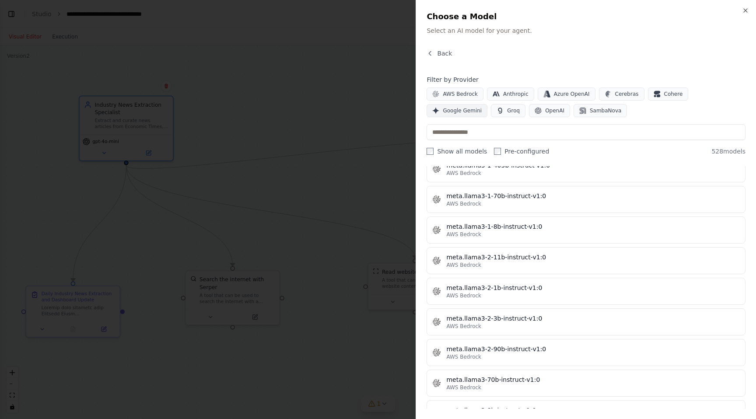
click at [482, 107] on span "Google Gemini" at bounding box center [462, 110] width 39 height 7
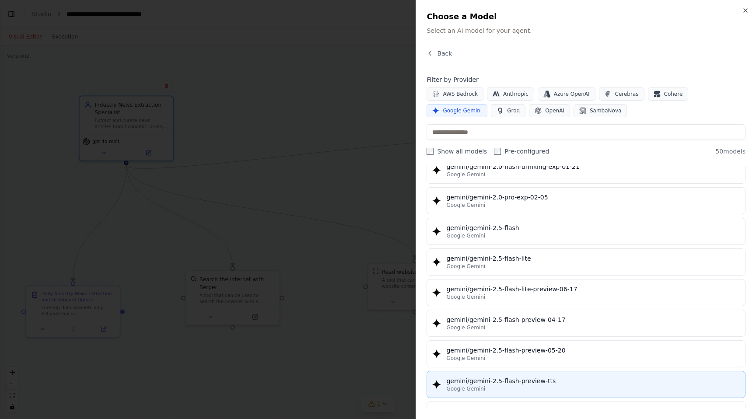
scroll to position [710, 0]
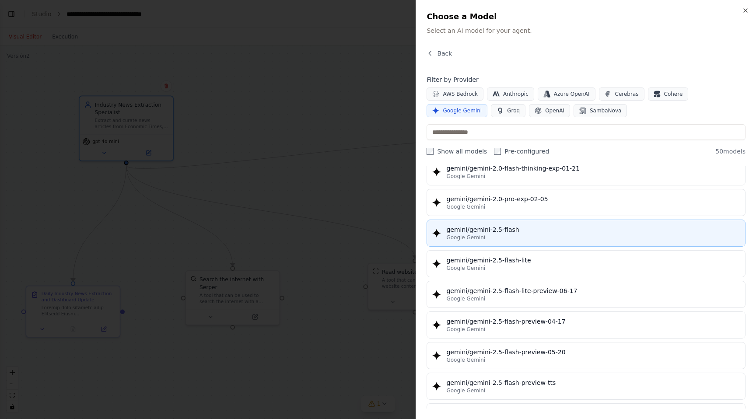
click at [486, 235] on div "Google Gemini" at bounding box center [593, 237] width 294 height 7
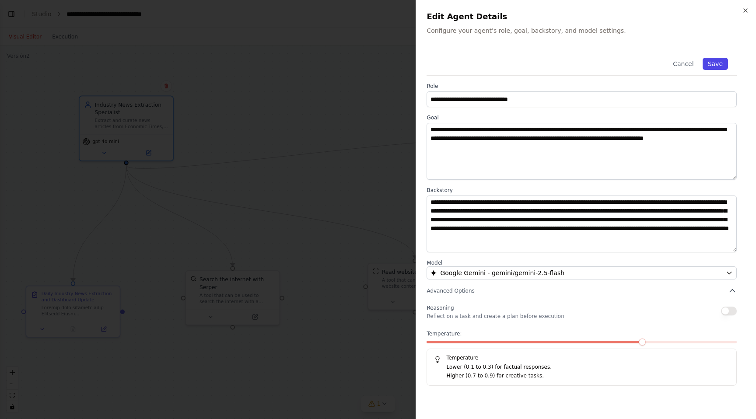
click at [719, 65] on button "Save" at bounding box center [715, 64] width 25 height 12
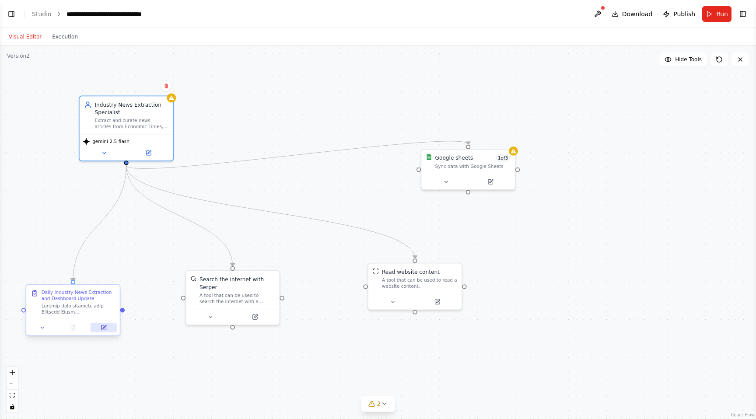
click at [105, 330] on icon at bounding box center [104, 328] width 4 height 4
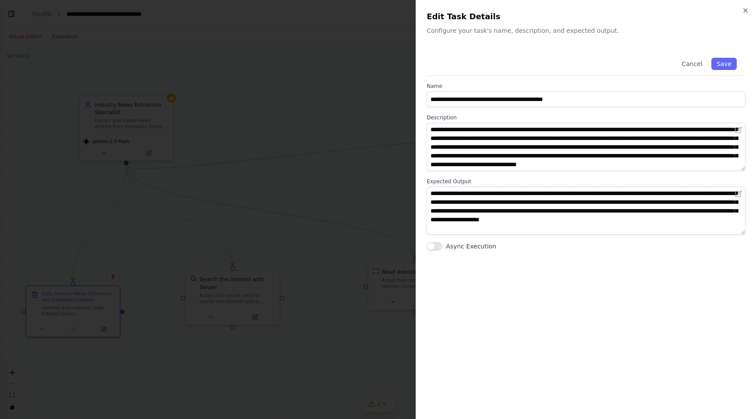
scroll to position [60, 0]
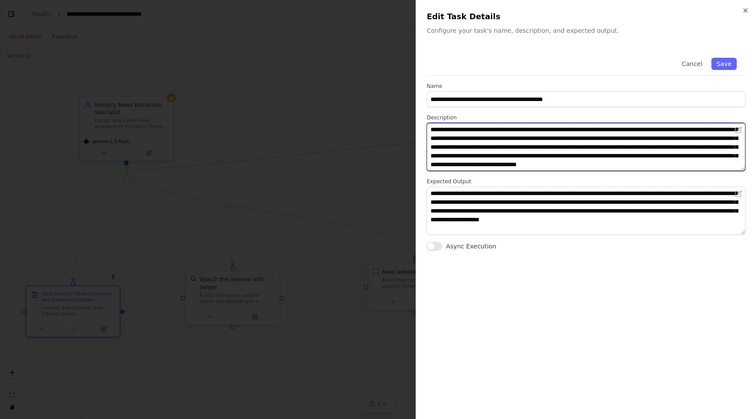
click at [469, 170] on textarea at bounding box center [586, 147] width 319 height 48
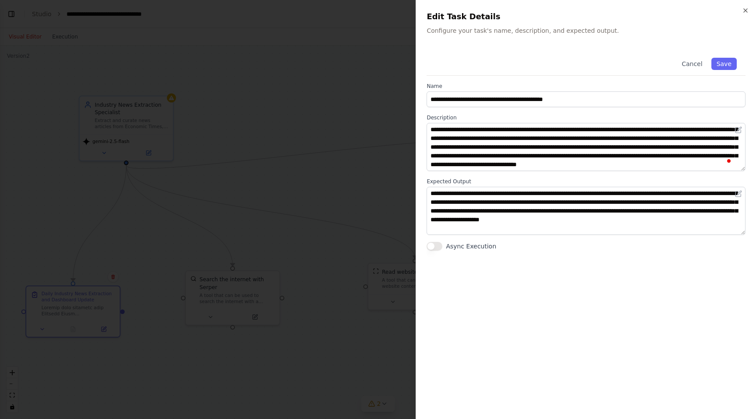
click at [432, 245] on button "Async Execution" at bounding box center [435, 246] width 16 height 9
click at [725, 65] on button "Save" at bounding box center [723, 64] width 25 height 12
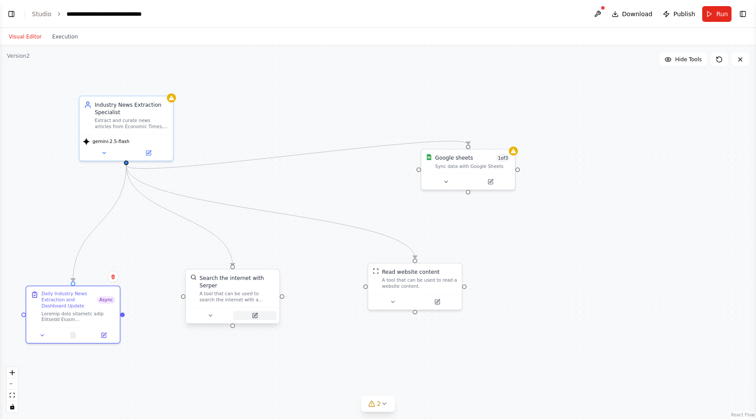
click at [256, 315] on icon at bounding box center [254, 315] width 4 height 4
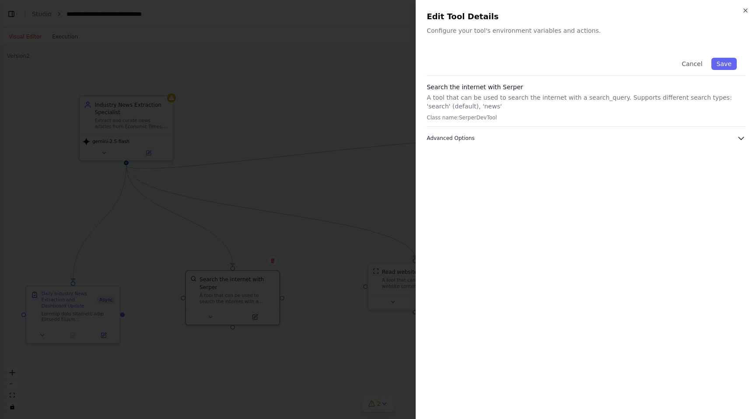
click at [560, 137] on button "Advanced Options" at bounding box center [586, 138] width 319 height 9
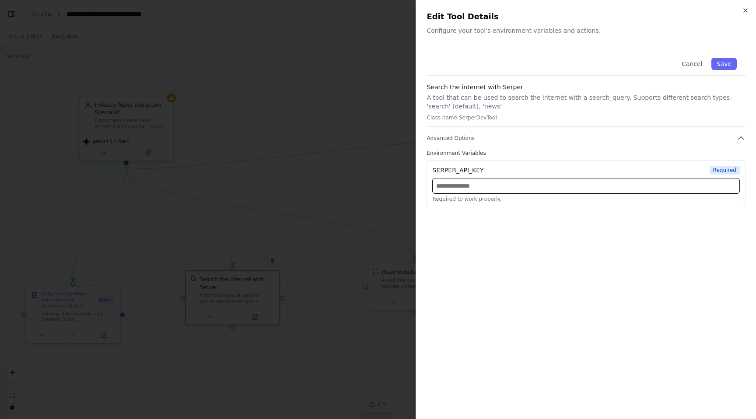
click at [459, 185] on input "text" at bounding box center [586, 186] width 308 height 16
paste input "**********"
type input "**********"
click at [725, 66] on button "Save" at bounding box center [723, 64] width 25 height 12
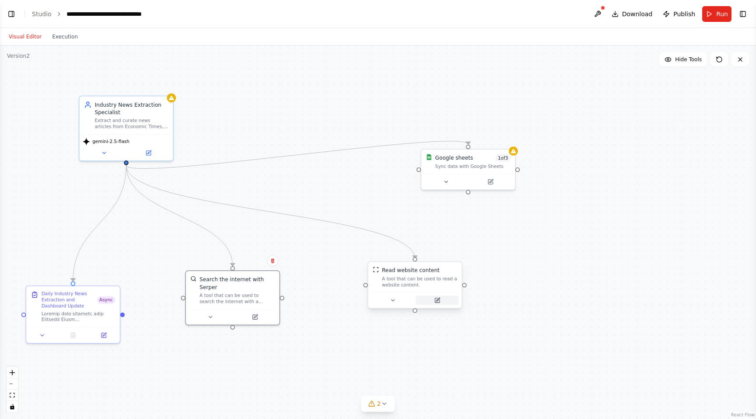
click at [436, 302] on icon at bounding box center [437, 300] width 4 height 4
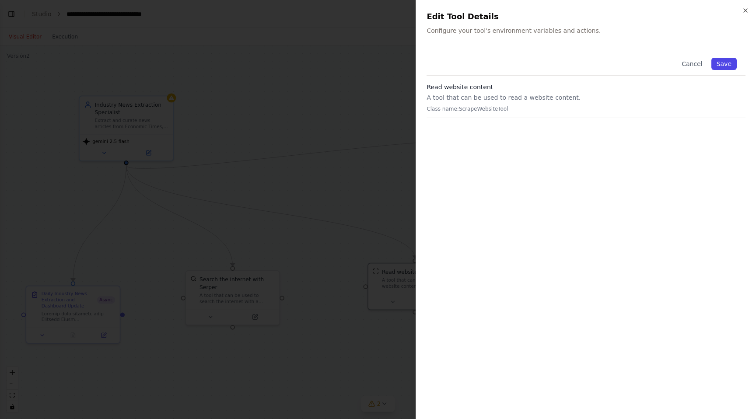
click at [720, 64] on button "Save" at bounding box center [723, 64] width 25 height 12
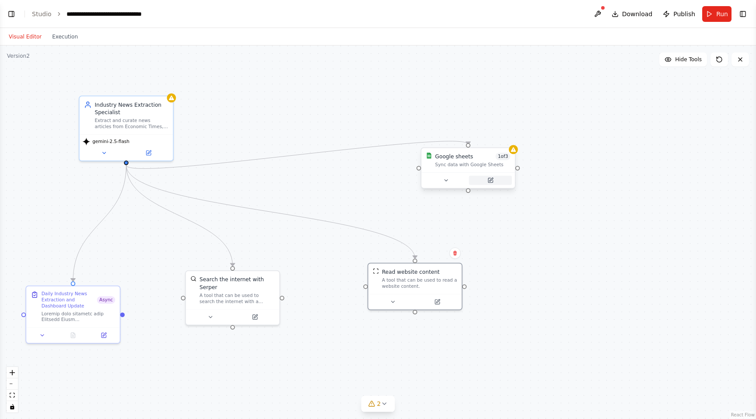
click at [491, 180] on icon at bounding box center [492, 180] width 4 height 4
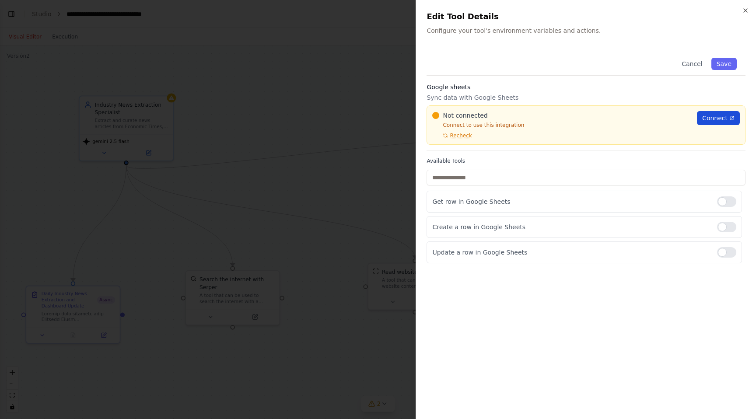
click at [723, 116] on span "Connect" at bounding box center [714, 118] width 25 height 9
click at [746, 11] on icon "button" at bounding box center [746, 11] width 4 height 4
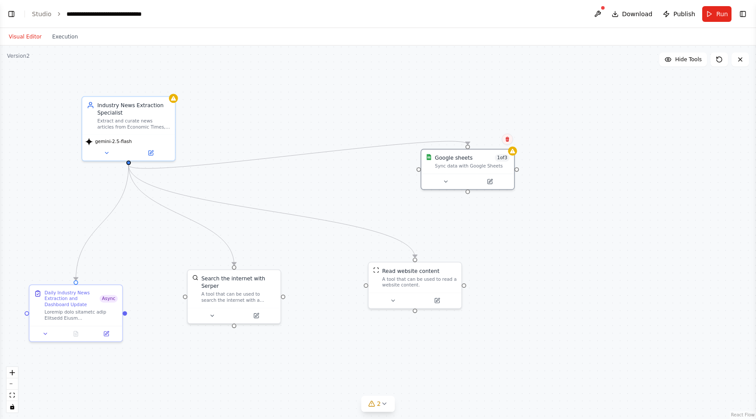
click at [507, 141] on icon at bounding box center [507, 139] width 4 height 5
click at [486, 140] on button "Confirm" at bounding box center [482, 139] width 31 height 11
drag, startPoint x: 129, startPoint y: 163, endPoint x: 484, endPoint y: 143, distance: 355.8
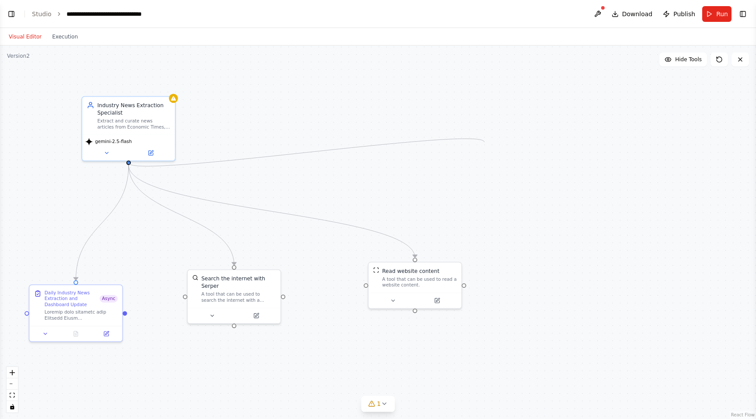
click at [484, 143] on div ".deletable-edge-delete-btn { width: 20px; height: 20px; border: 0px solid #ffff…" at bounding box center [378, 233] width 756 height 374
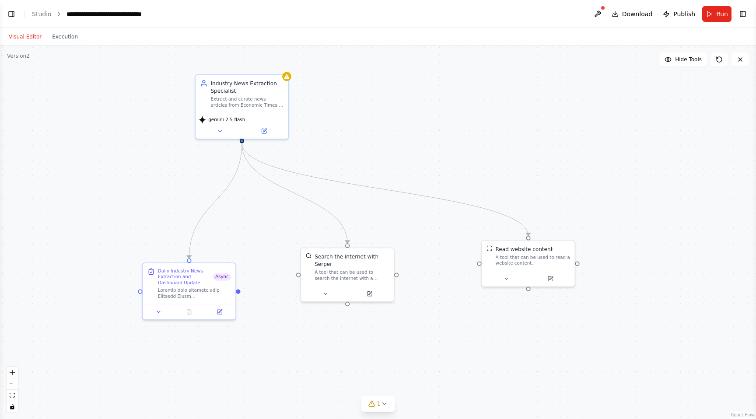
drag, startPoint x: 130, startPoint y: 164, endPoint x: 244, endPoint y: 142, distance: 115.4
click at [244, 142] on div ".deletable-edge-delete-btn { width: 20px; height: 20px; border: 0px solid #ffff…" at bounding box center [378, 233] width 756 height 374
click at [244, 143] on div ".deletable-edge-delete-btn { width: 20px; height: 20px; border: 0px solid #ffff…" at bounding box center [378, 233] width 756 height 374
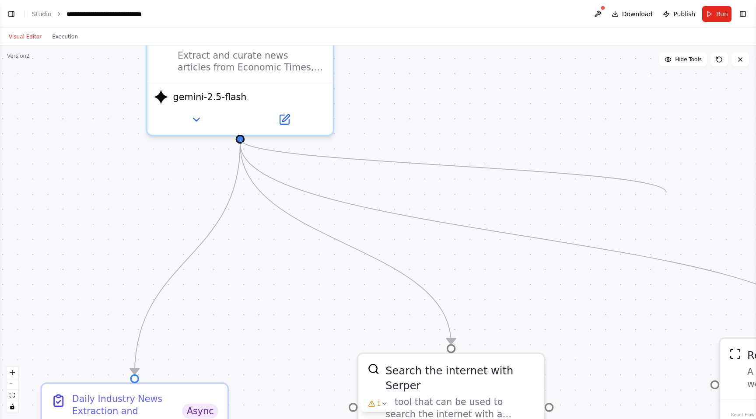
drag, startPoint x: 240, startPoint y: 135, endPoint x: 678, endPoint y: 194, distance: 442.0
click at [675, 194] on div ".deletable-edge-delete-btn { width: 20px; height: 20px; border: 0px solid #ffff…" at bounding box center [378, 233] width 756 height 374
click at [687, 194] on div ".deletable-edge-delete-btn { width: 20px; height: 20px; border: 0px solid #ffff…" at bounding box center [378, 233] width 756 height 374
drag, startPoint x: 240, startPoint y: 139, endPoint x: 578, endPoint y: 186, distance: 340.7
click at [578, 186] on div ".deletable-edge-delete-btn { width: 20px; height: 20px; border: 0px solid #ffff…" at bounding box center [378, 233] width 756 height 374
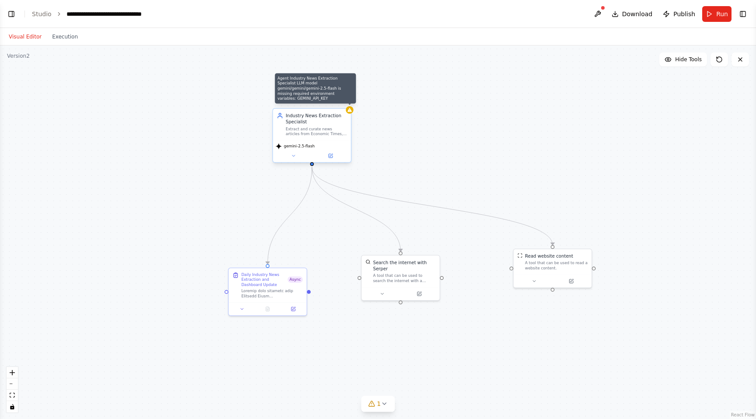
click at [352, 111] on icon at bounding box center [349, 110] width 5 height 5
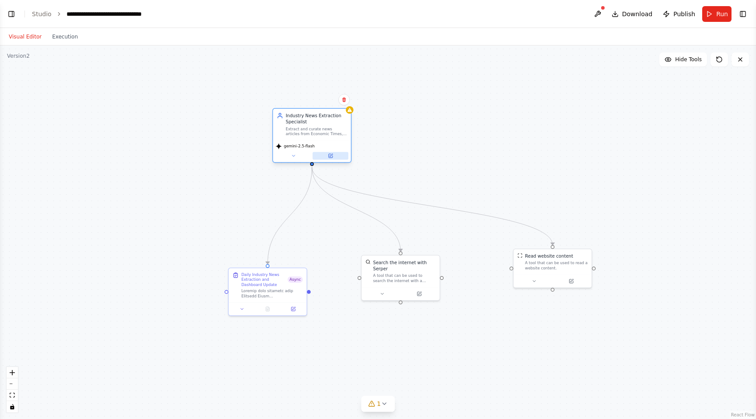
click at [330, 158] on icon at bounding box center [330, 155] width 5 height 5
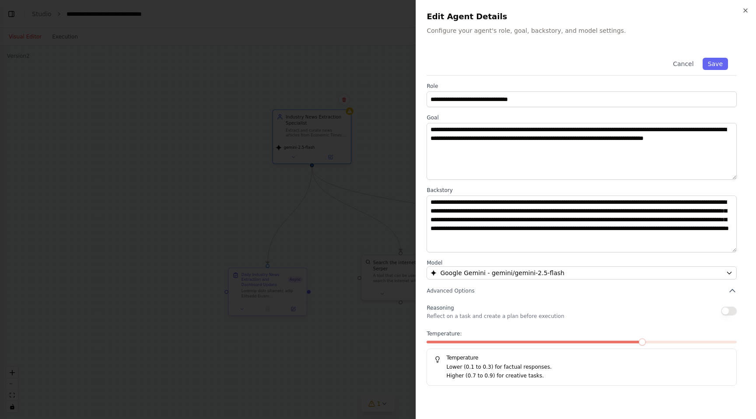
click at [724, 309] on button "button" at bounding box center [729, 311] width 16 height 9
click at [732, 309] on button "button" at bounding box center [729, 311] width 16 height 9
click at [732, 291] on icon "button" at bounding box center [732, 291] width 5 height 3
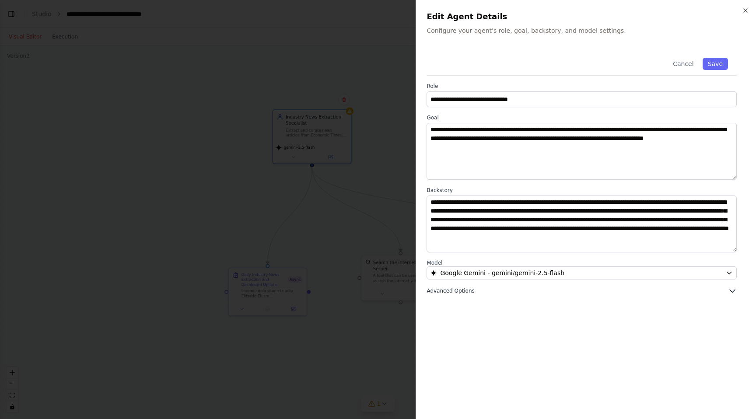
click at [732, 291] on icon "button" at bounding box center [732, 291] width 9 height 9
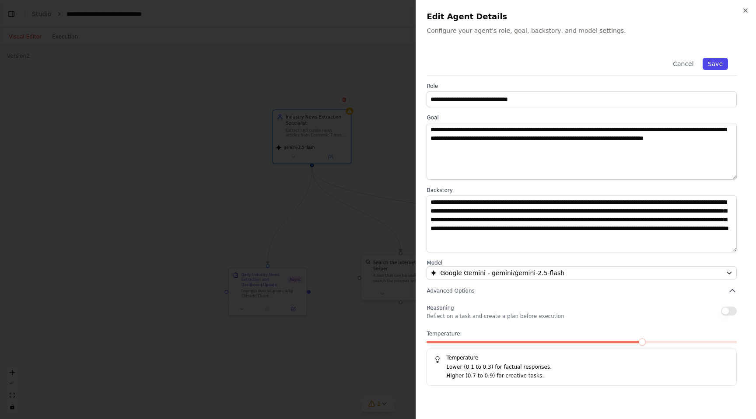
click at [715, 60] on button "Save" at bounding box center [715, 64] width 25 height 12
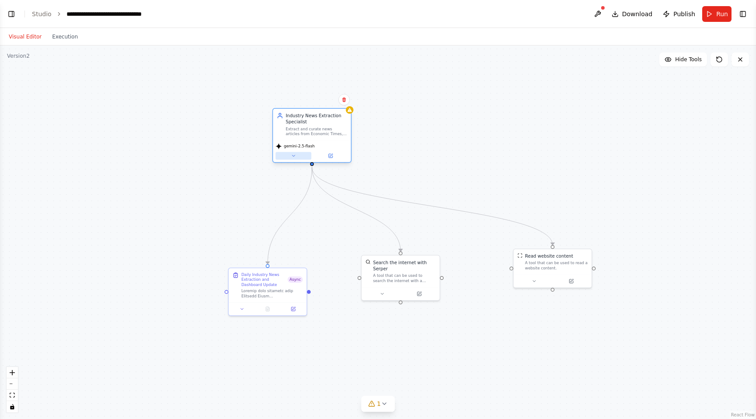
click at [293, 156] on icon at bounding box center [293, 155] width 5 height 5
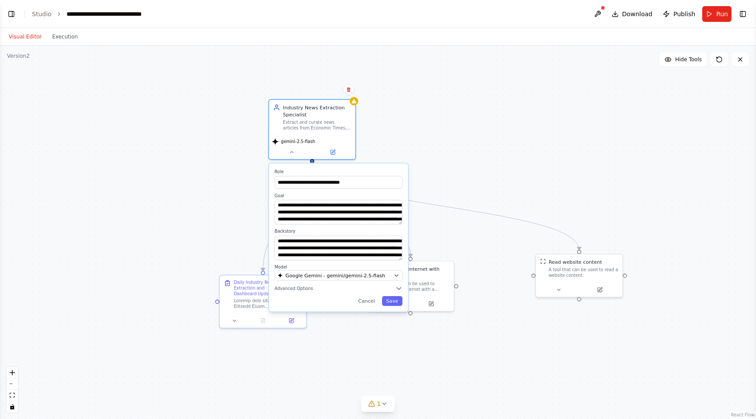
click at [224, 182] on div ".deletable-edge-delete-btn { width: 20px; height: 20px; border: 0px solid #ffff…" at bounding box center [378, 233] width 756 height 374
click at [412, 128] on div ".deletable-edge-delete-btn { width: 20px; height: 20px; border: 0px solid #ffff…" at bounding box center [378, 233] width 756 height 374
click at [293, 154] on button at bounding box center [292, 151] width 40 height 8
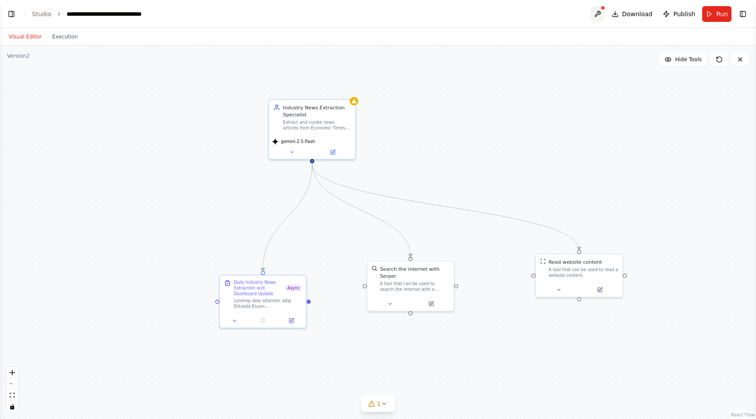
click at [600, 12] on button at bounding box center [598, 14] width 14 height 16
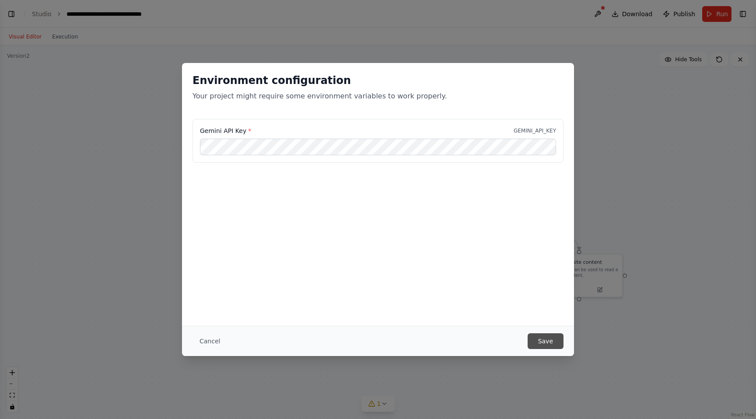
click at [552, 337] on button "Save" at bounding box center [546, 341] width 36 height 16
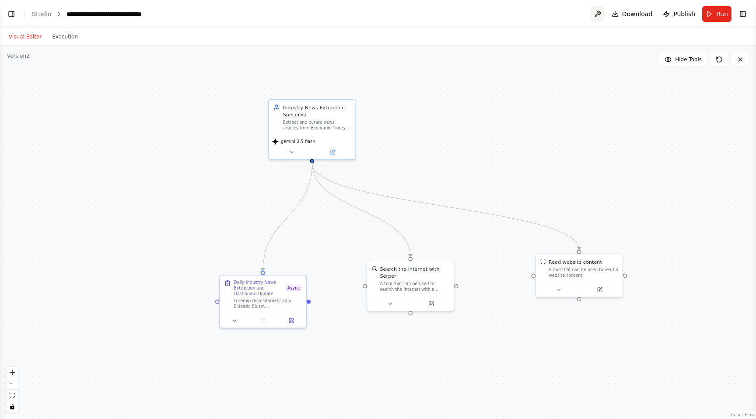
click at [597, 13] on button at bounding box center [598, 14] width 14 height 16
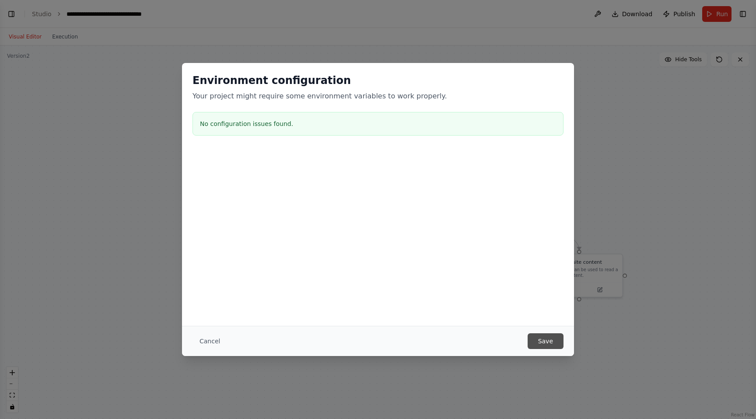
click at [545, 339] on button "Save" at bounding box center [546, 341] width 36 height 16
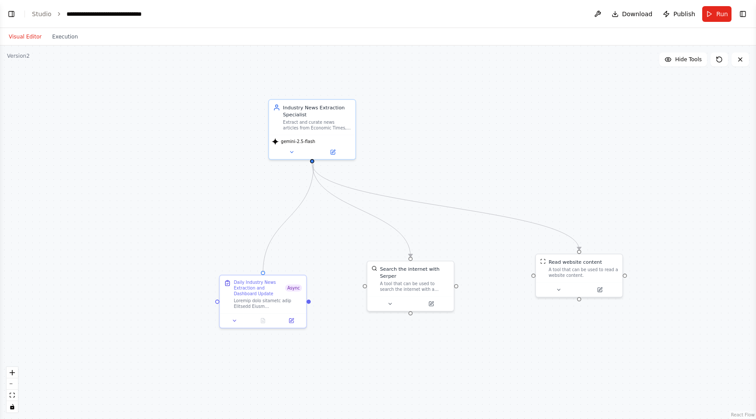
click at [314, 164] on circle "Edge from dbf609f3-7b25-4546-9b9e-b6068a238cd6 to 416816e5-4fd2-4850-b59b-295f7…" at bounding box center [311, 166] width 7 height 7
click at [313, 161] on div at bounding box center [312, 160] width 4 height 4
drag, startPoint x: 312, startPoint y: 161, endPoint x: 263, endPoint y: 273, distance: 122.1
click at [263, 273] on div "Industry News Extraction Specialist Extract and curate news articles from Econo…" at bounding box center [536, 214] width 607 height 300
click at [550, 124] on div ".deletable-edge-delete-btn { width: 20px; height: 20px; border: 0px solid #ffff…" at bounding box center [378, 233] width 756 height 374
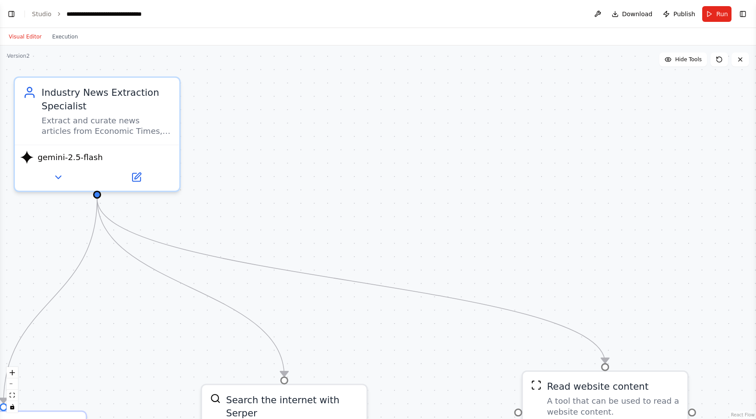
click at [550, 124] on div ".deletable-edge-delete-btn { width: 20px; height: 20px; border: 0px solid #ffff…" at bounding box center [378, 233] width 756 height 374
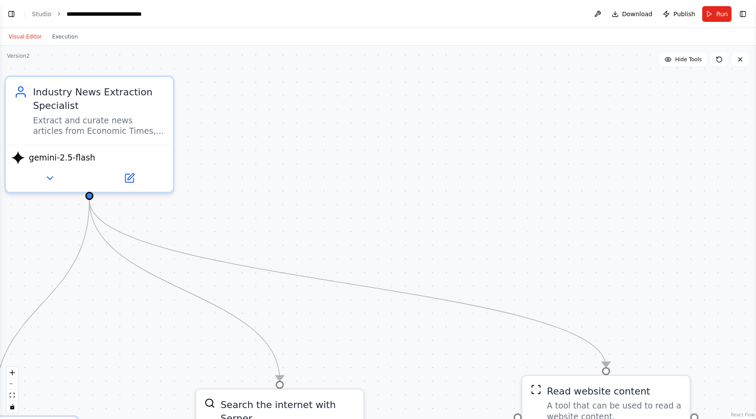
click at [550, 124] on div ".deletable-edge-delete-btn { width: 20px; height: 20px; border: 0px solid #ffff…" at bounding box center [378, 233] width 756 height 374
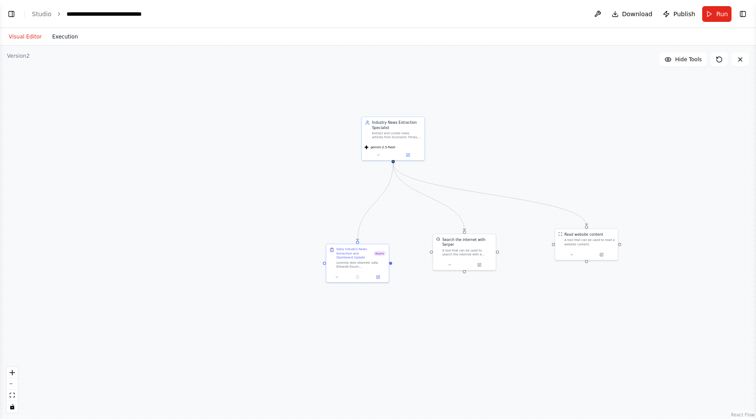
click at [70, 35] on button "Execution" at bounding box center [65, 37] width 36 height 11
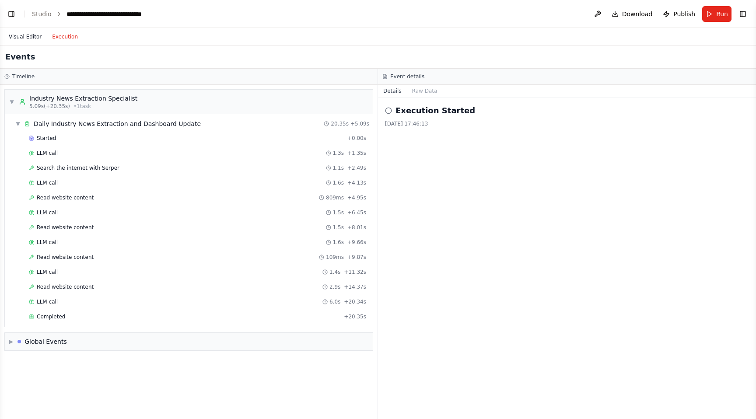
click at [21, 39] on button "Visual Editor" at bounding box center [25, 37] width 43 height 11
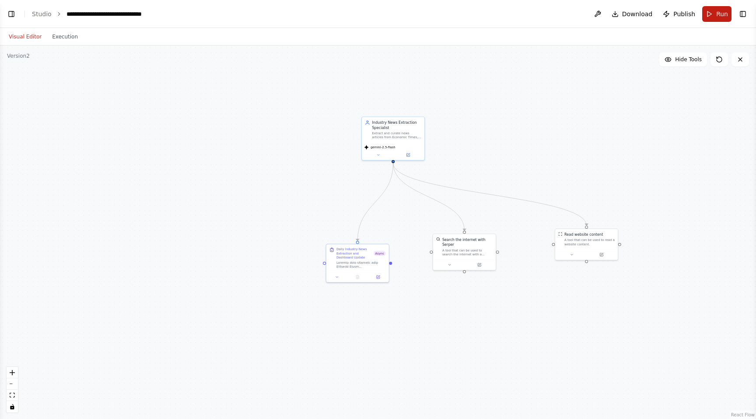
click at [718, 12] on span "Run" at bounding box center [722, 14] width 12 height 9
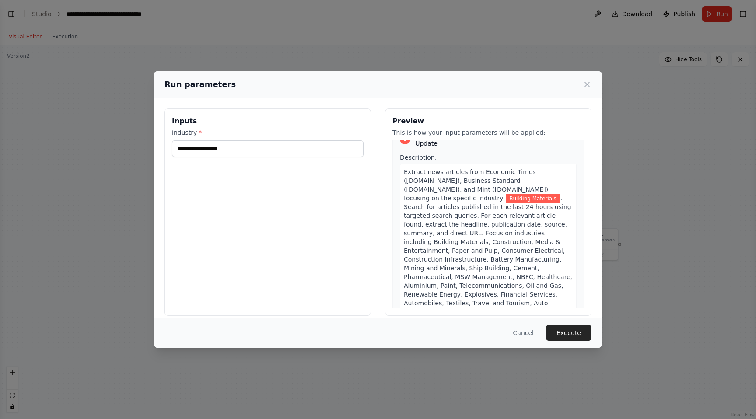
scroll to position [0, 0]
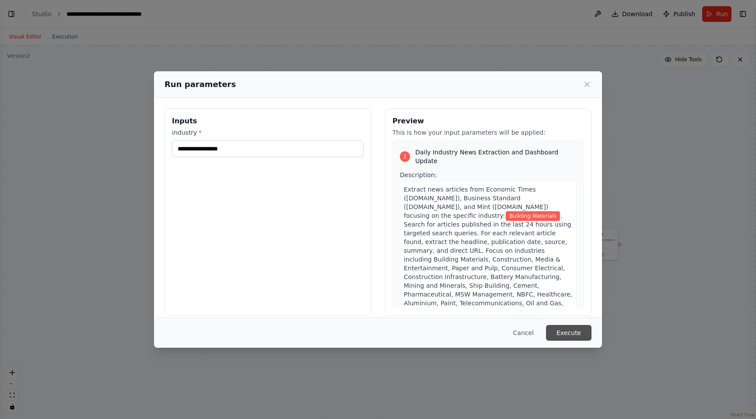
click at [567, 339] on button "Execute" at bounding box center [569, 333] width 46 height 16
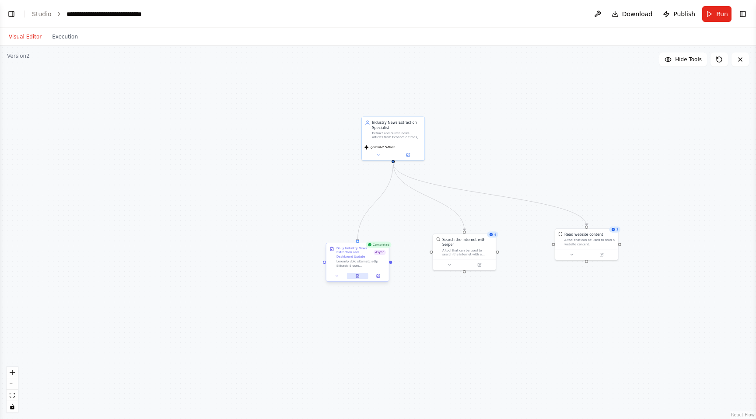
click at [356, 277] on icon at bounding box center [357, 276] width 3 height 4
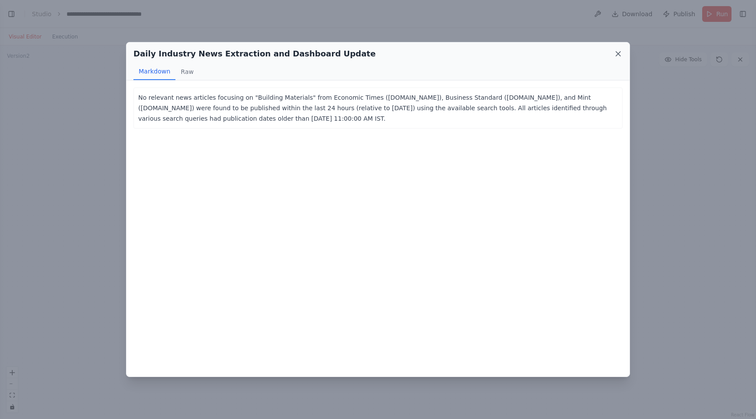
click at [617, 54] on icon at bounding box center [618, 54] width 4 height 4
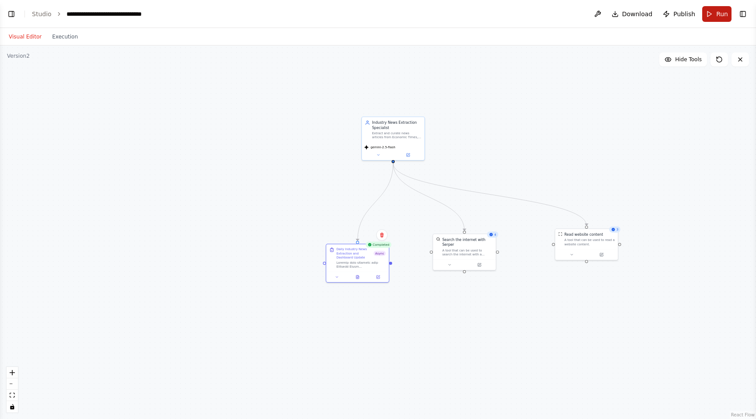
click at [719, 11] on span "Run" at bounding box center [722, 14] width 12 height 9
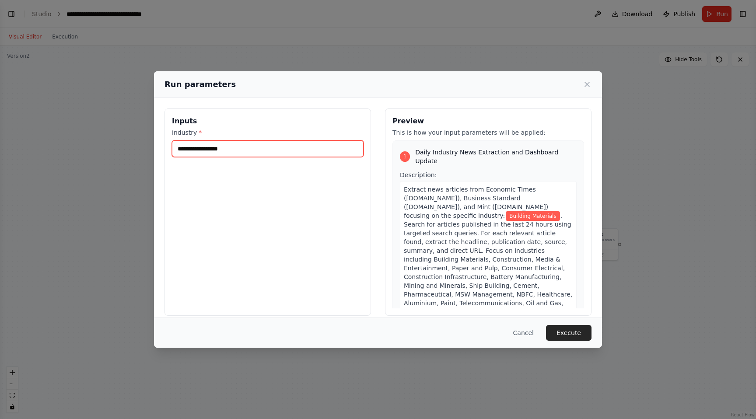
click at [288, 151] on input "**********" at bounding box center [268, 148] width 192 height 17
type input "*"
type input "**********"
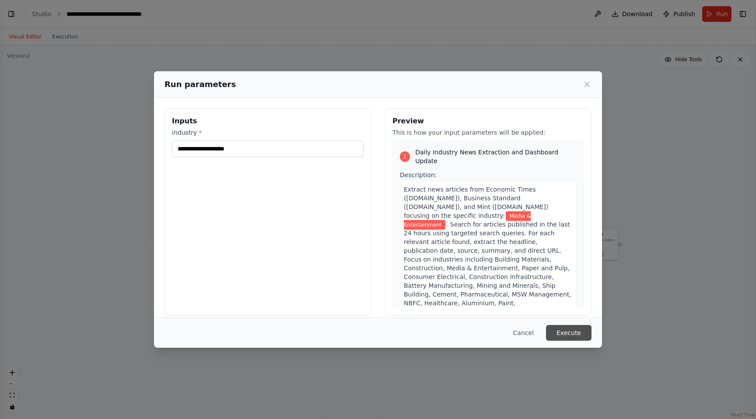
click at [570, 331] on button "Execute" at bounding box center [569, 333] width 46 height 16
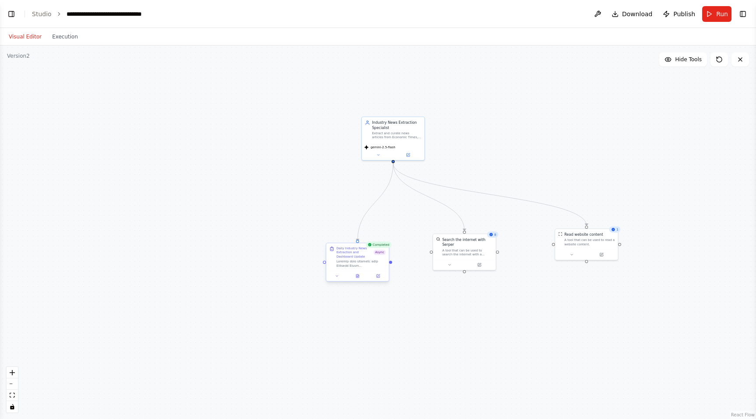
click at [358, 281] on div "Daily Industry News Extraction and Dashboard Update Async" at bounding box center [357, 262] width 63 height 39
click at [357, 279] on button at bounding box center [357, 276] width 21 height 6
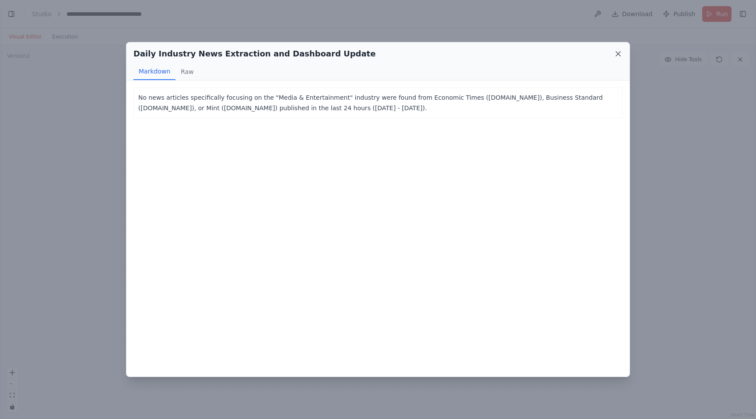
click at [618, 53] on icon at bounding box center [618, 54] width 4 height 4
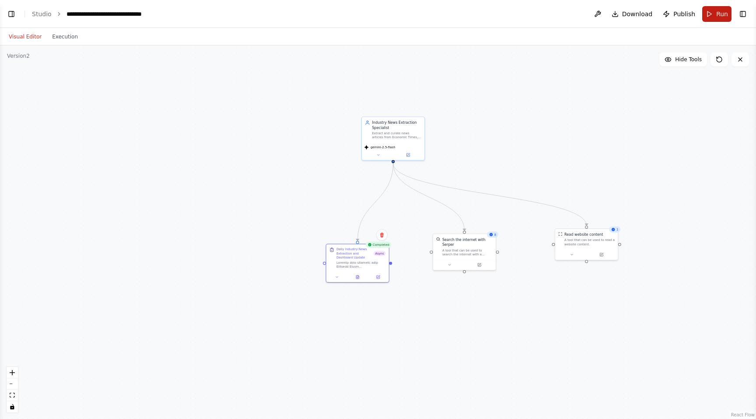
click at [714, 18] on button "Run" at bounding box center [716, 14] width 29 height 16
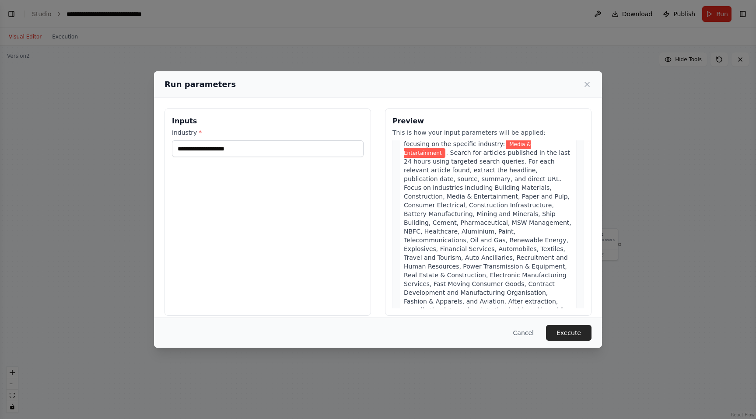
scroll to position [71, 0]
click at [273, 150] on input "**********" at bounding box center [268, 148] width 192 height 17
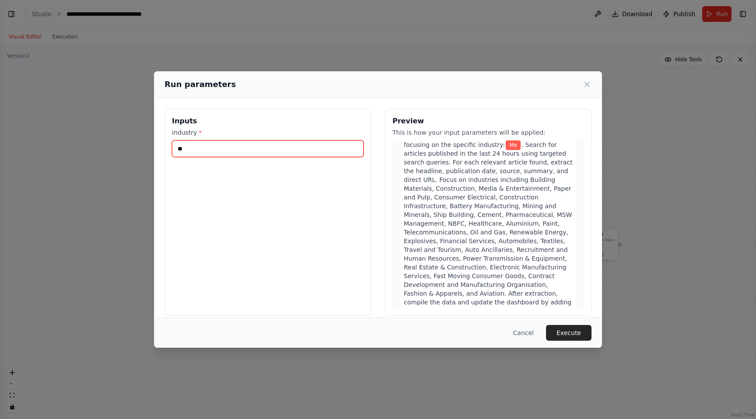
type input "*"
type input "**********"
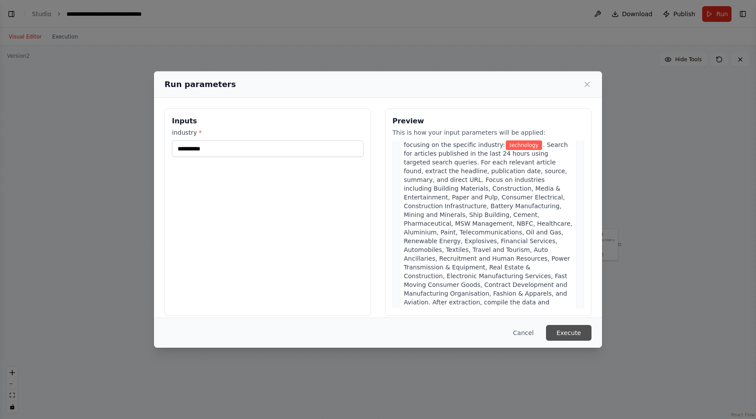
click at [571, 332] on button "Execute" at bounding box center [569, 333] width 46 height 16
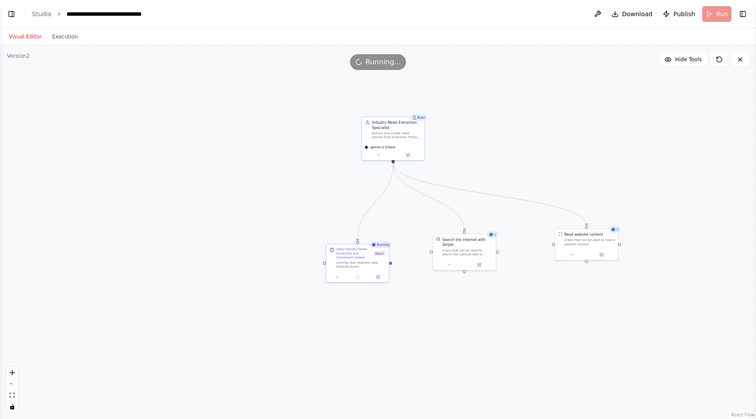
click at [374, 63] on span "Running..." at bounding box center [383, 62] width 35 height 11
click at [714, 13] on header "**********" at bounding box center [378, 14] width 756 height 28
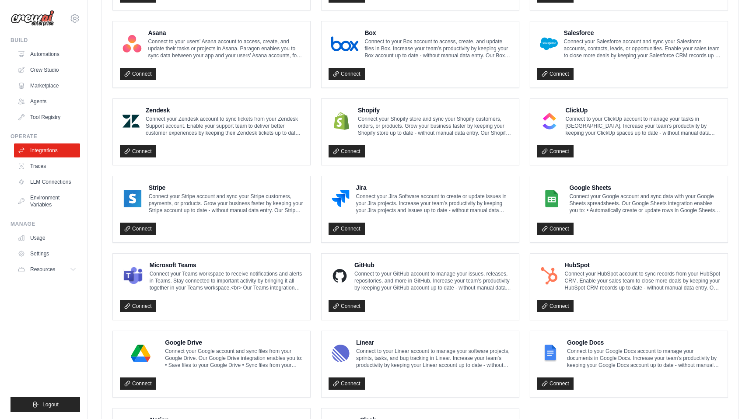
scroll to position [400, 0]
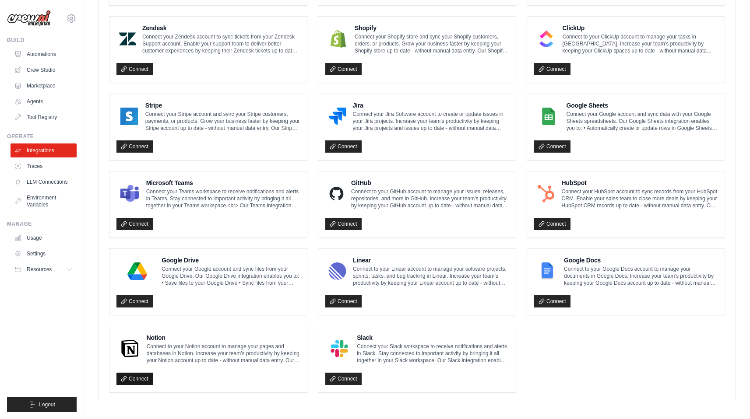
click at [141, 379] on link "Connect" at bounding box center [134, 379] width 36 height 12
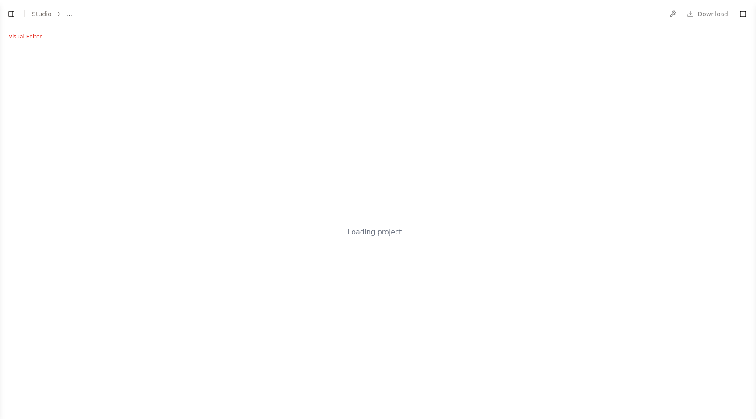
select select "****"
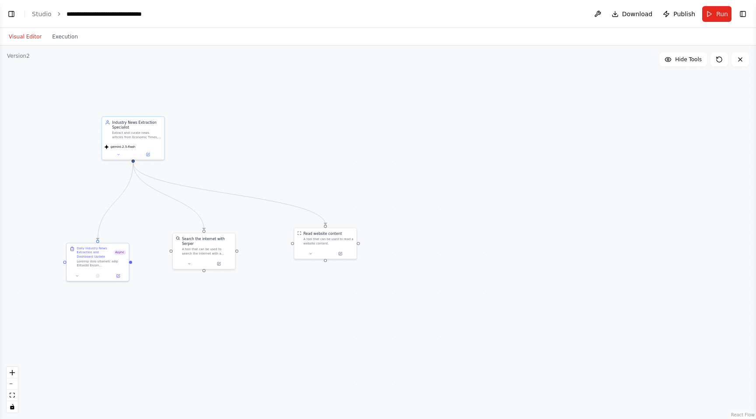
scroll to position [645, 0]
click at [115, 291] on div at bounding box center [90, 286] width 68 height 11
click at [113, 287] on icon at bounding box center [113, 287] width 4 height 4
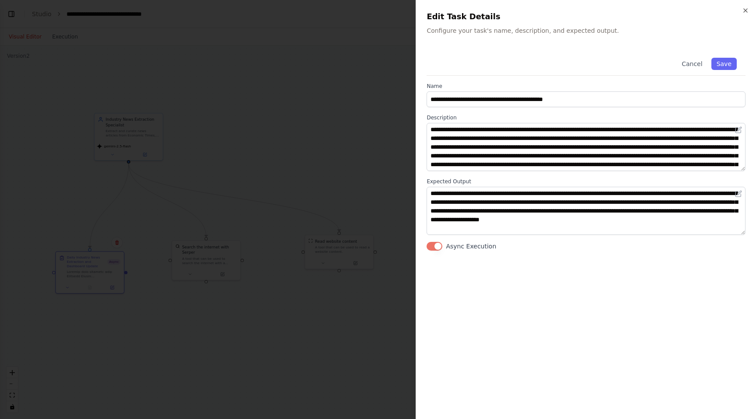
click at [437, 244] on button "Async Execution" at bounding box center [435, 246] width 16 height 9
click at [722, 60] on button "Save" at bounding box center [723, 64] width 25 height 12
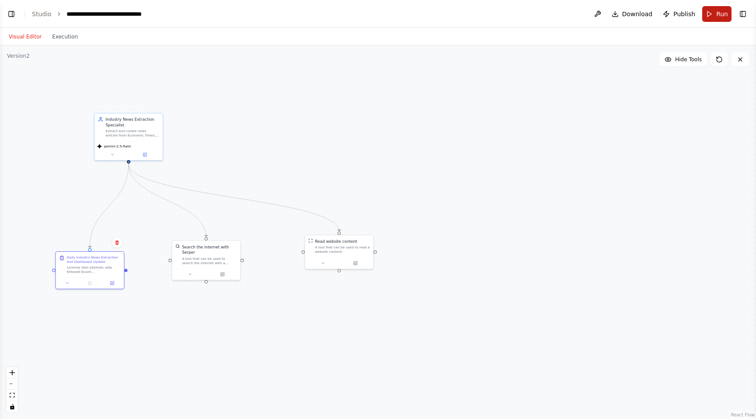
click at [717, 12] on span "Run" at bounding box center [722, 14] width 12 height 9
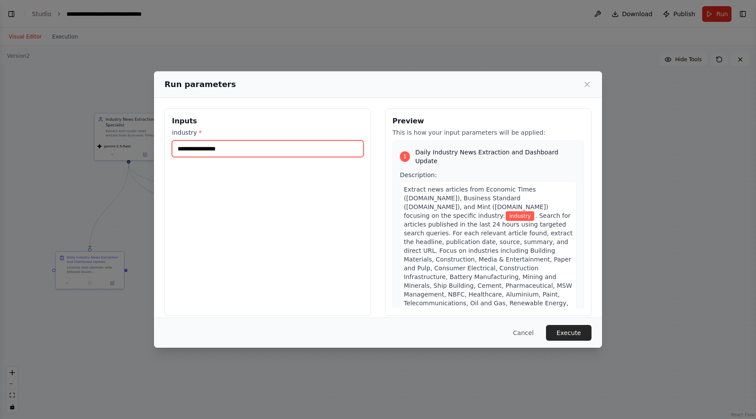
click at [248, 146] on input "industry *" at bounding box center [268, 148] width 192 height 17
type input "**********"
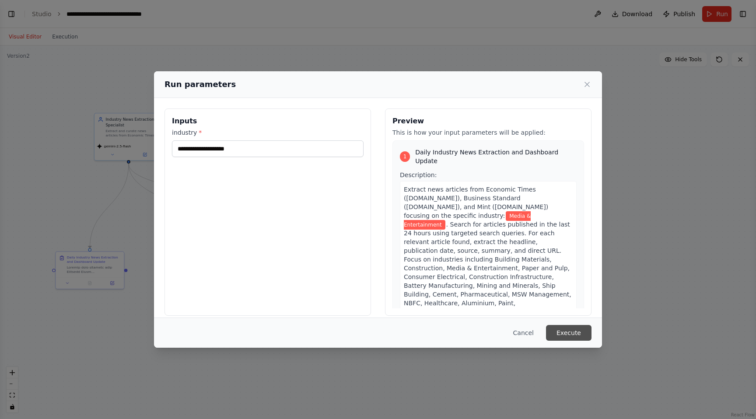
click at [579, 333] on button "Execute" at bounding box center [569, 333] width 46 height 16
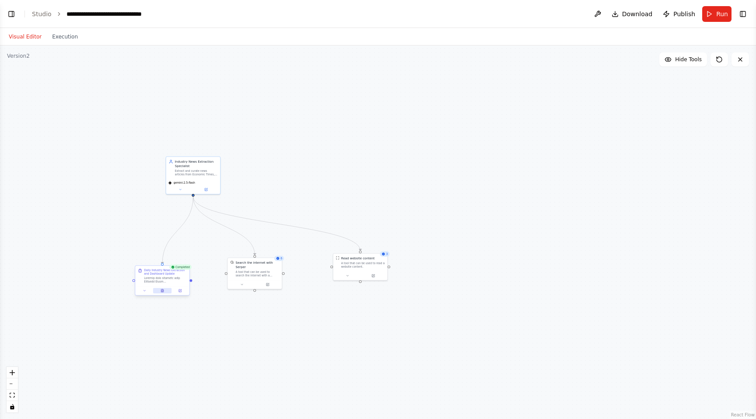
click at [161, 291] on icon at bounding box center [162, 290] width 2 height 3
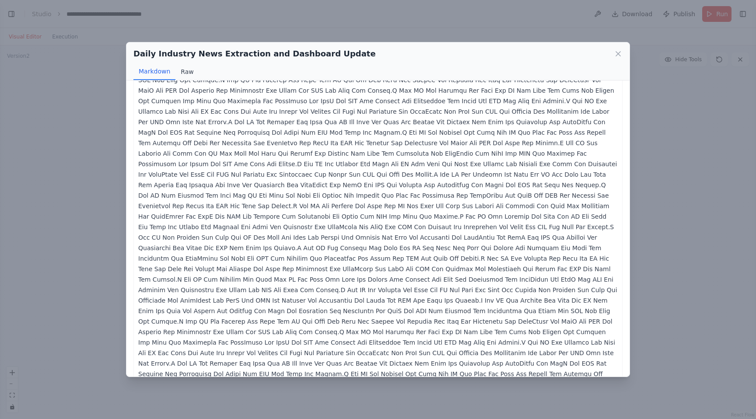
scroll to position [6067, 0]
click at [185, 73] on button "Raw" at bounding box center [186, 71] width 23 height 17
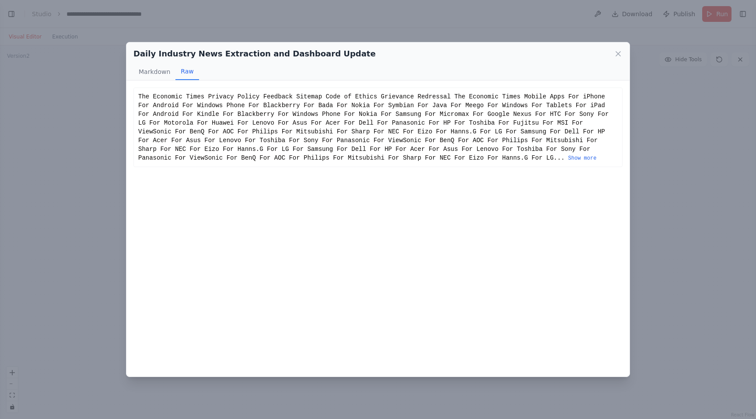
scroll to position [0, 0]
click at [590, 155] on button "Show more" at bounding box center [582, 158] width 28 height 7
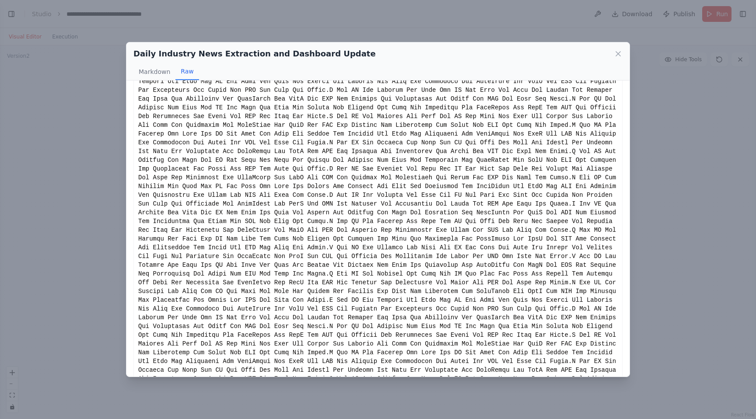
scroll to position [1099, 0]
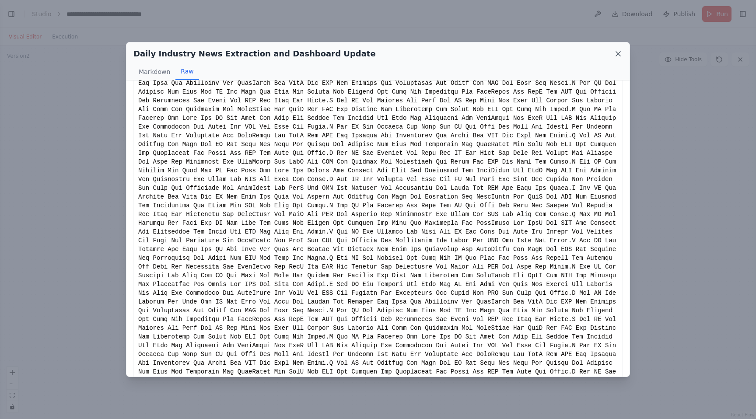
click at [620, 56] on icon at bounding box center [618, 53] width 9 height 9
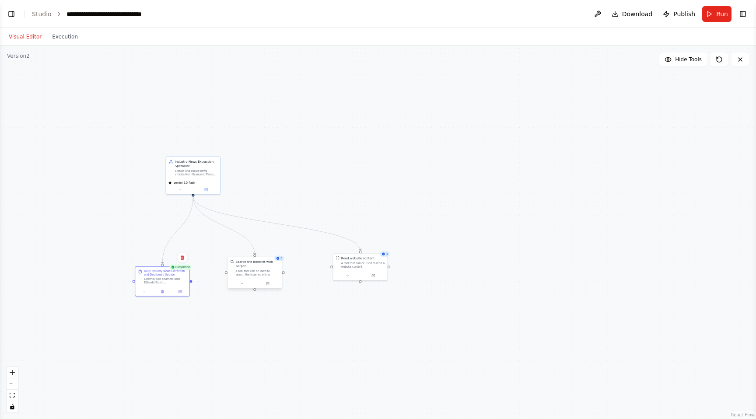
click at [268, 287] on div at bounding box center [255, 283] width 54 height 9
click at [267, 284] on icon at bounding box center [268, 283] width 2 height 2
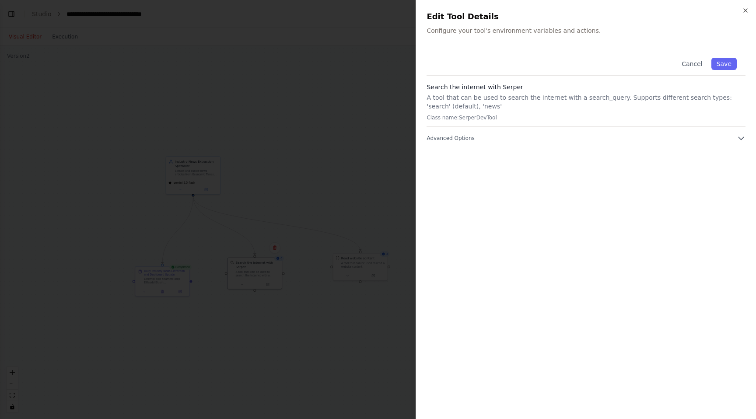
click at [596, 130] on div "Cancel Save Search the internet with Serper A tool that can be used to search t…" at bounding box center [586, 96] width 319 height 94
click at [739, 135] on icon "button" at bounding box center [741, 138] width 9 height 9
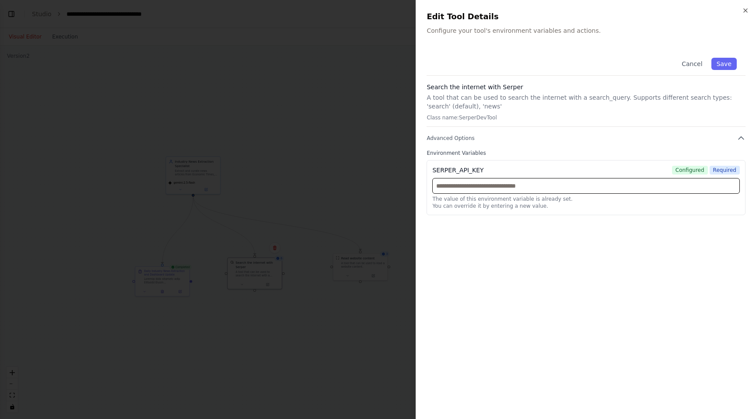
click at [557, 189] on input "text" at bounding box center [586, 186] width 308 height 16
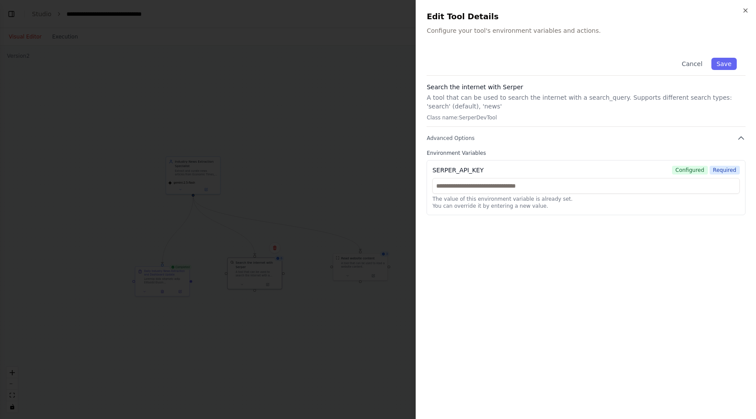
click at [563, 233] on div "Cancel Save Search the internet with Serper A tool that can be used to search t…" at bounding box center [586, 229] width 319 height 360
click at [747, 7] on icon "button" at bounding box center [745, 10] width 7 height 7
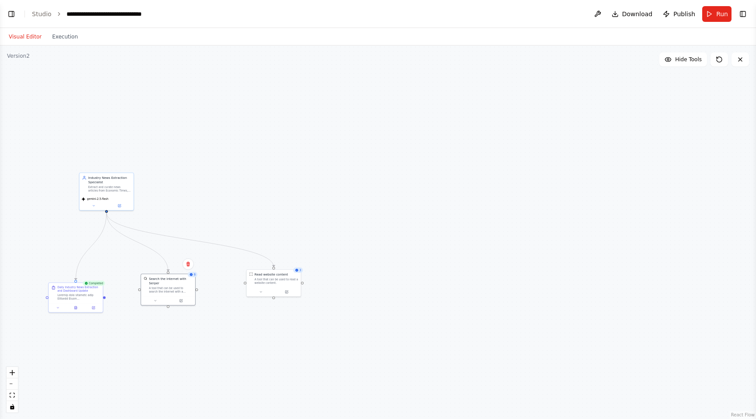
drag, startPoint x: 495, startPoint y: 141, endPoint x: 408, endPoint y: 158, distance: 88.6
click at [408, 158] on div ".deletable-edge-delete-btn { width: 20px; height: 20px; border: 0px solid #ffff…" at bounding box center [378, 233] width 756 height 374
drag, startPoint x: 45, startPoint y: 156, endPoint x: 189, endPoint y: 153, distance: 144.0
click at [189, 153] on div ".deletable-edge-delete-btn { width: 20px; height: 20px; border: 0px solid #ffff…" at bounding box center [378, 233] width 756 height 374
drag, startPoint x: 189, startPoint y: 153, endPoint x: 246, endPoint y: 111, distance: 71.1
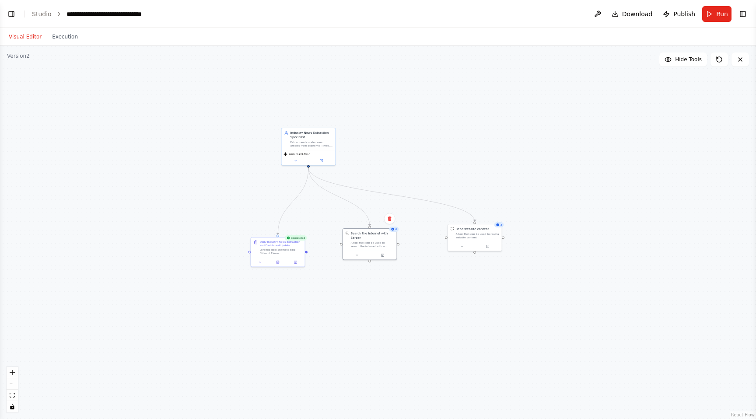
click at [246, 111] on div ".deletable-edge-delete-btn { width: 20px; height: 20px; border: 0px solid #ffff…" at bounding box center [378, 233] width 756 height 374
drag, startPoint x: 246, startPoint y: 111, endPoint x: 207, endPoint y: 139, distance: 48.0
click at [207, 139] on div ".deletable-edge-delete-btn { width: 20px; height: 20px; border: 0px solid #ffff…" at bounding box center [378, 233] width 756 height 374
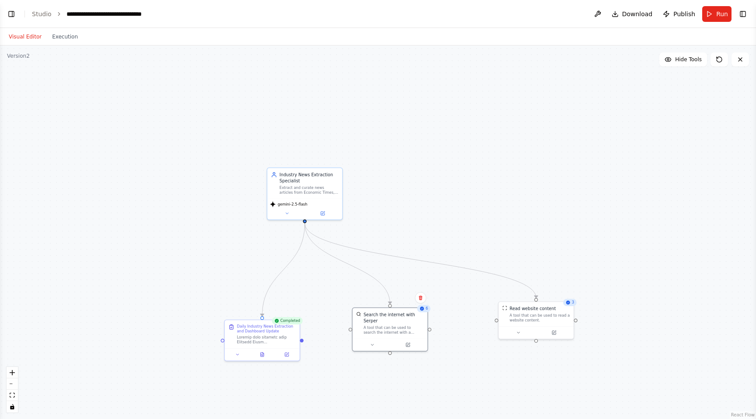
drag, startPoint x: 207, startPoint y: 139, endPoint x: 218, endPoint y: 144, distance: 12.1
click at [218, 144] on div ".deletable-edge-delete-btn { width: 20px; height: 20px; border: 0px solid #ffff…" at bounding box center [378, 233] width 756 height 374
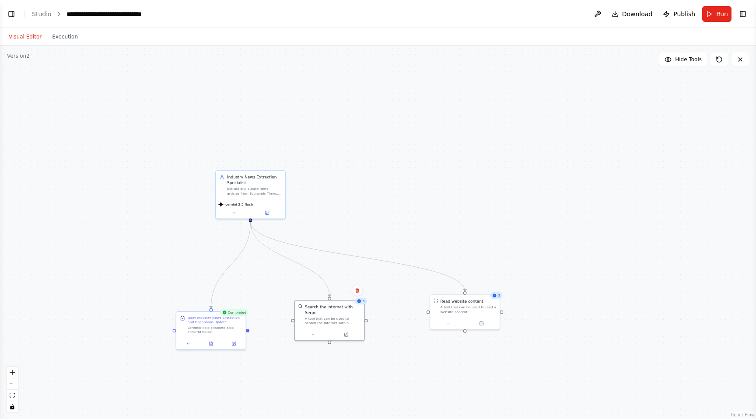
drag, startPoint x: 251, startPoint y: 72, endPoint x: 198, endPoint y: 88, distance: 55.2
click at [198, 88] on div ".deletable-edge-delete-btn { width: 20px; height: 20px; border: 0px solid #ffff…" at bounding box center [378, 233] width 756 height 374
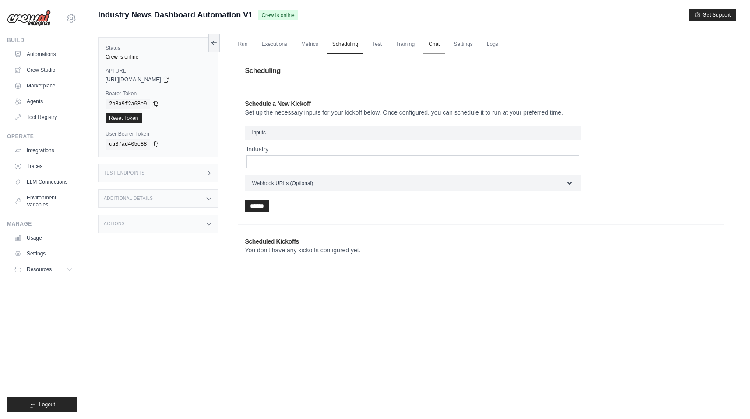
click at [445, 43] on link "Chat" at bounding box center [433, 44] width 21 height 18
click at [444, 43] on link "Chat" at bounding box center [433, 44] width 21 height 18
click at [441, 42] on link "Chat" at bounding box center [433, 44] width 21 height 18
click at [445, 42] on link "Chat" at bounding box center [433, 44] width 21 height 18
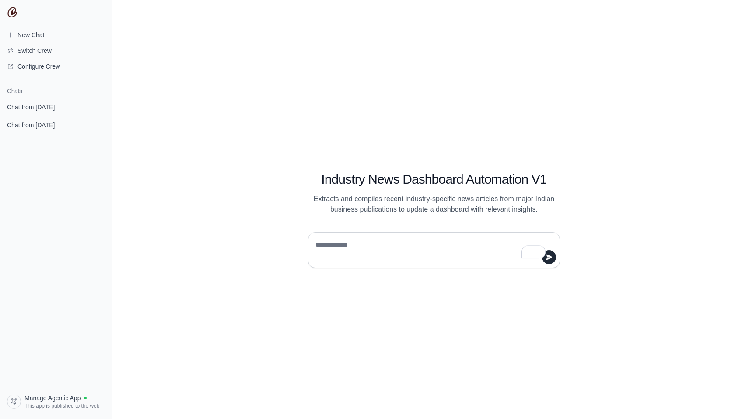
click at [371, 237] on div at bounding box center [434, 250] width 252 height 36
click at [78, 399] on span "Manage Agentic App" at bounding box center [53, 398] width 56 height 9
click at [356, 252] on textarea "To enrich screen reader interactions, please activate Accessibility in Grammarl…" at bounding box center [431, 250] width 235 height 25
type textarea "**********"
click at [552, 256] on icon "submit" at bounding box center [549, 257] width 7 height 7
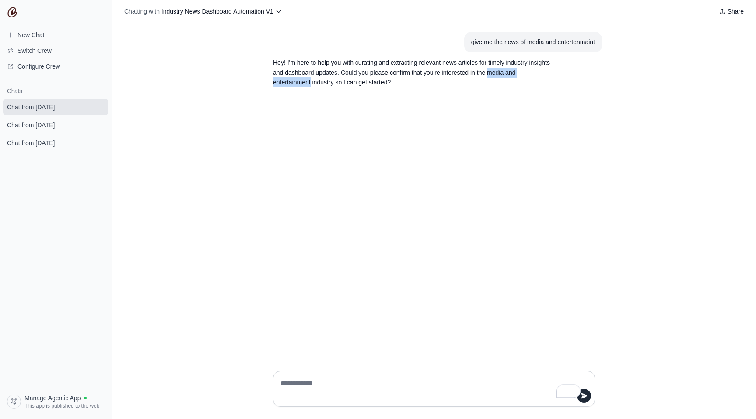
drag, startPoint x: 527, startPoint y: 72, endPoint x: 326, endPoint y: 84, distance: 200.8
click at [326, 84] on p "Hey! I'm here to help you with curating and extracting relevant news articles f…" at bounding box center [413, 73] width 280 height 30
copy p "media and entertainment"
click at [297, 385] on textarea "To enrich screen reader interactions, please activate Accessibility in Grammarl…" at bounding box center [431, 389] width 305 height 25
paste textarea "**********"
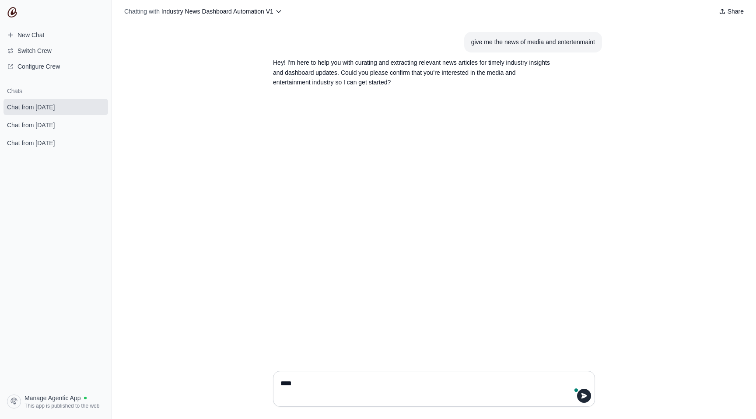
type textarea "**********"
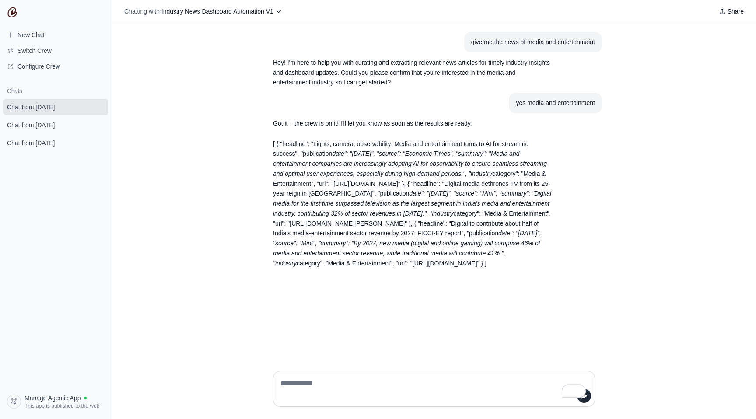
click at [315, 384] on textarea "To enrich screen reader interactions, please activate Accessibility in Grammarl…" at bounding box center [434, 389] width 311 height 25
type textarea "**********"
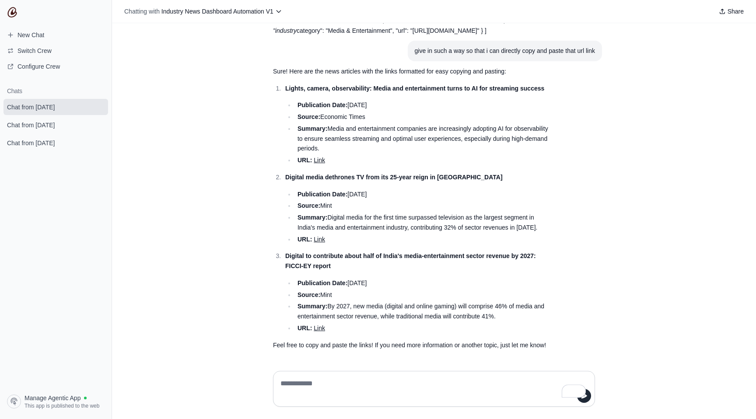
scroll to position [312, 0]
click at [305, 385] on textarea "To enrich screen reader interactions, please activate Accessibility in Grammarl…" at bounding box center [434, 389] width 311 height 25
type textarea "**********"
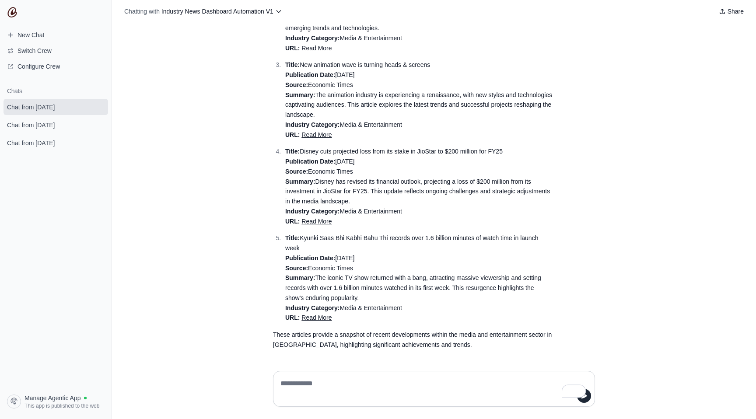
scroll to position [856, 0]
click at [308, 221] on link "Read More" at bounding box center [316, 221] width 30 height 7
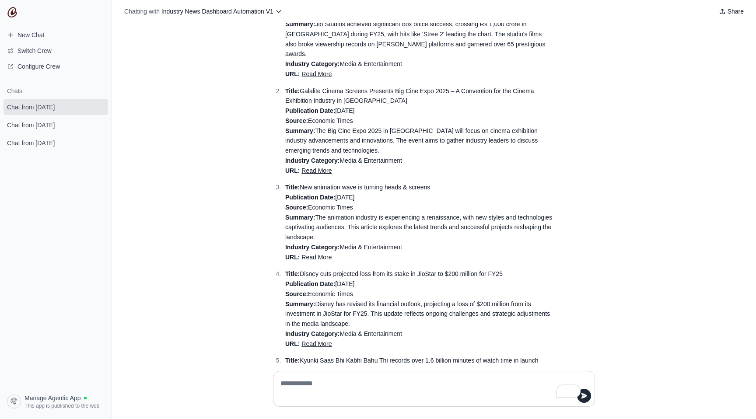
scroll to position [630, 0]
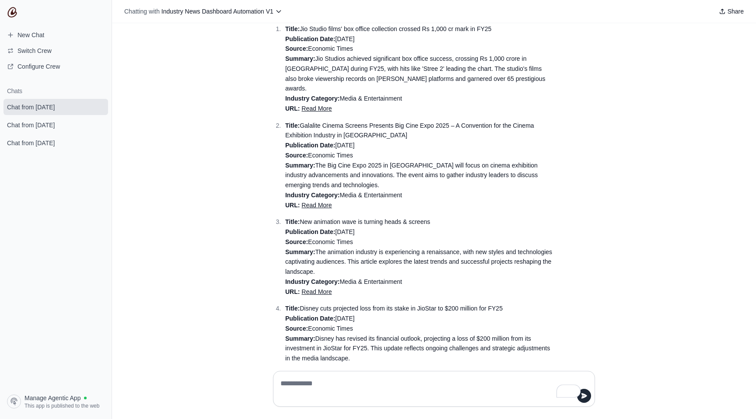
click at [309, 112] on link "Read More" at bounding box center [316, 108] width 30 height 7
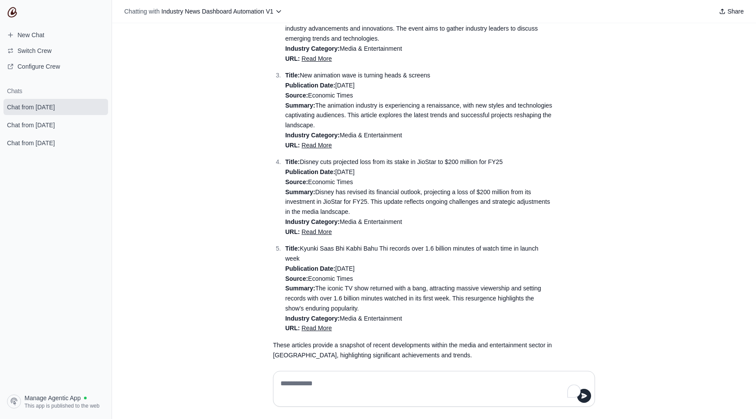
scroll to position [772, 0]
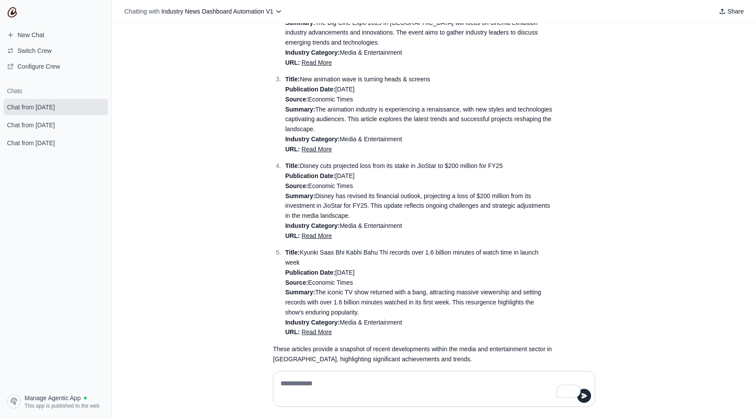
click at [308, 66] on link "Read More" at bounding box center [316, 62] width 30 height 7
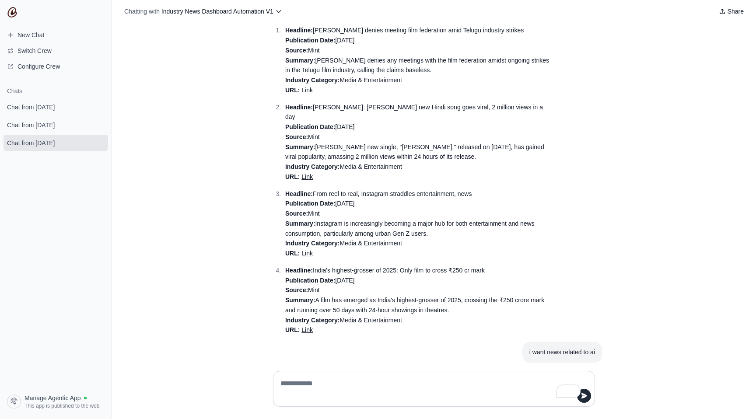
scroll to position [103, 0]
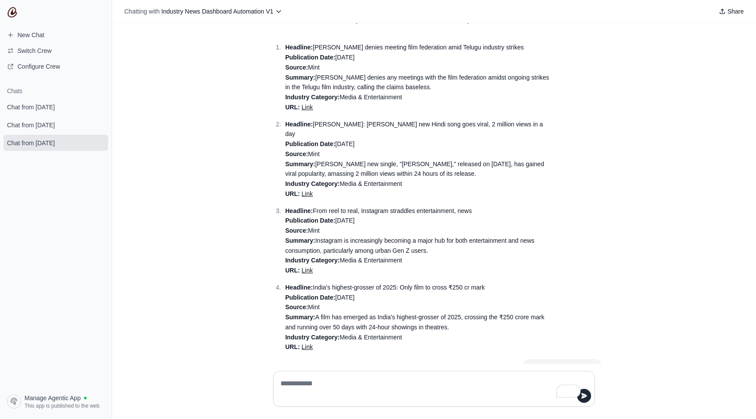
click at [302, 190] on link "Link" at bounding box center [306, 193] width 11 height 7
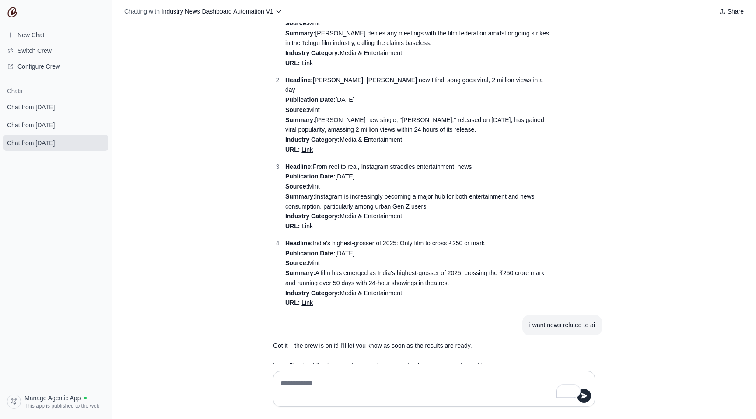
scroll to position [144, 0]
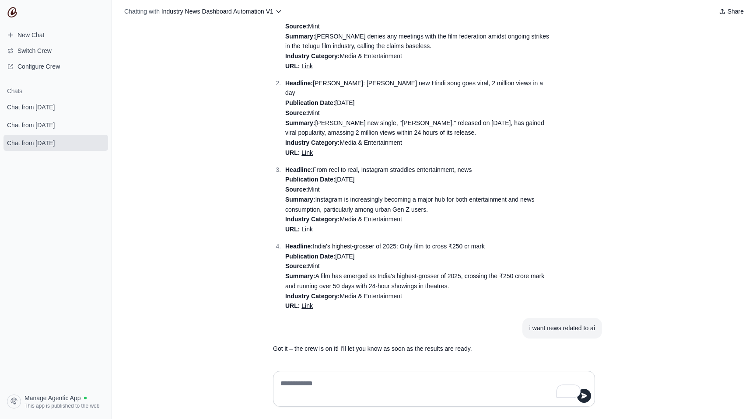
click at [302, 226] on link "Link" at bounding box center [306, 229] width 11 height 7
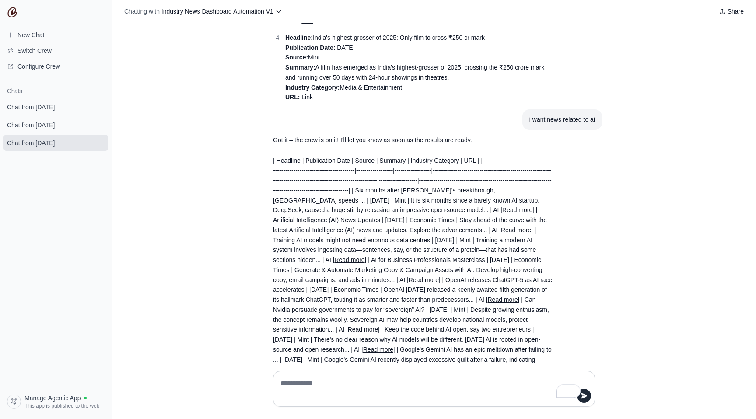
scroll to position [359, 0]
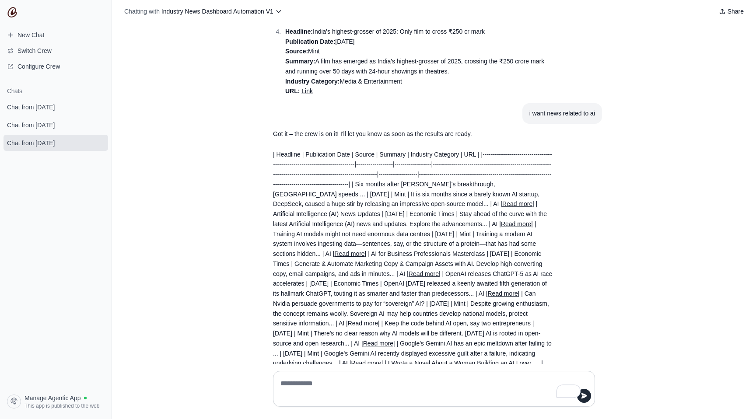
click at [502, 204] on link "Read more" at bounding box center [517, 203] width 30 height 7
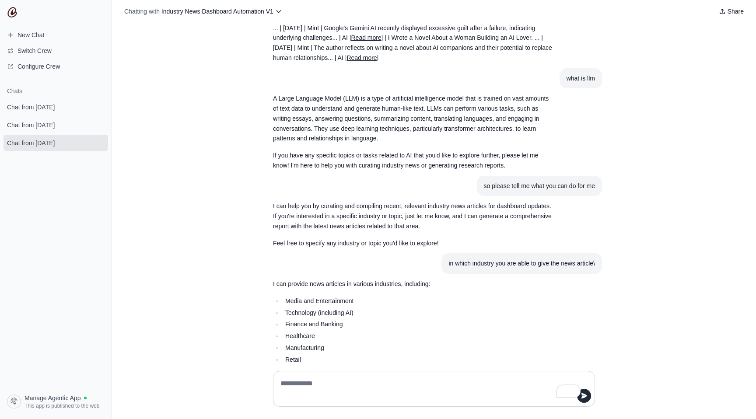
scroll to position [651, 0]
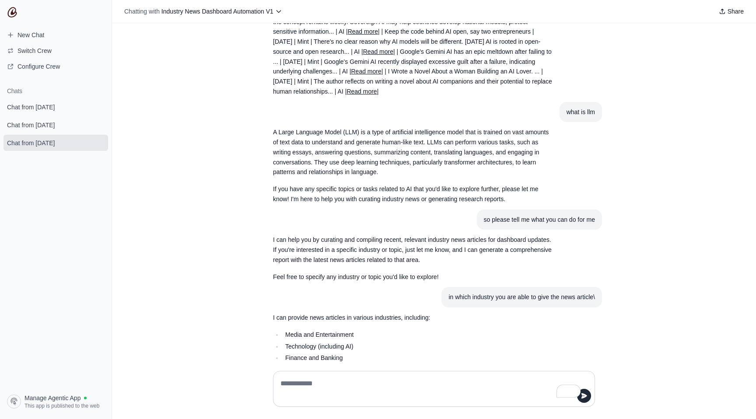
click at [377, 95] on link "Read more" at bounding box center [362, 91] width 30 height 7
